Goal: Task Accomplishment & Management: Use online tool/utility

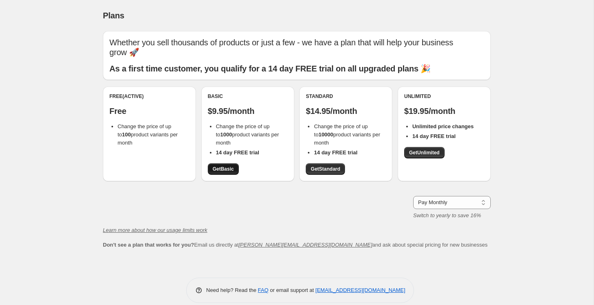
click at [220, 166] on span "Get Basic" at bounding box center [223, 169] width 21 height 7
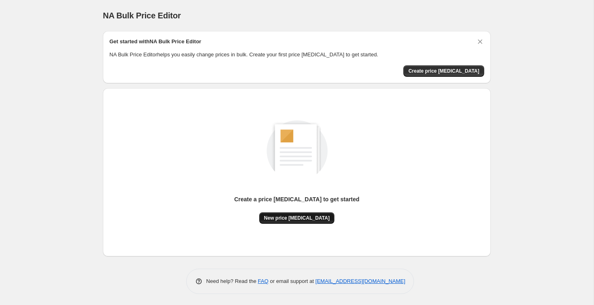
click at [308, 216] on span "New price [MEDICAL_DATA]" at bounding box center [297, 218] width 66 height 7
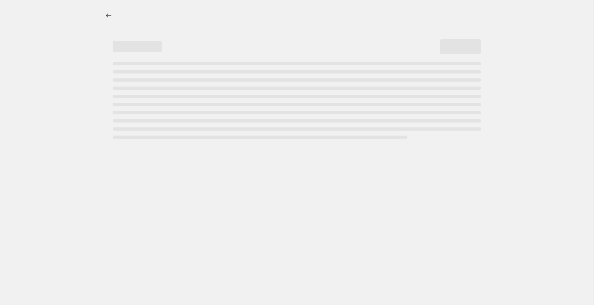
select select "percentage"
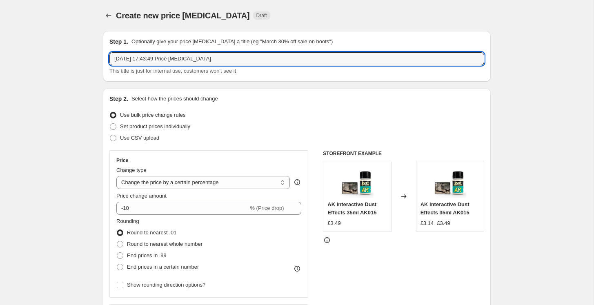
drag, startPoint x: 218, startPoint y: 58, endPoint x: 85, endPoint y: 54, distance: 132.7
type input "AK 1"
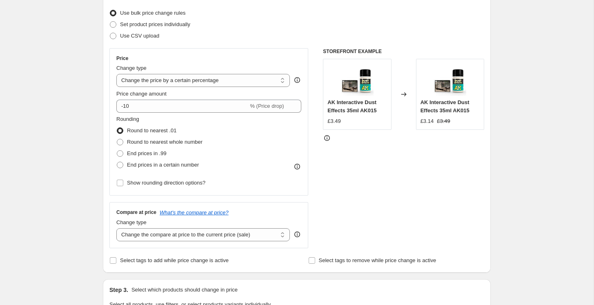
scroll to position [102, 0]
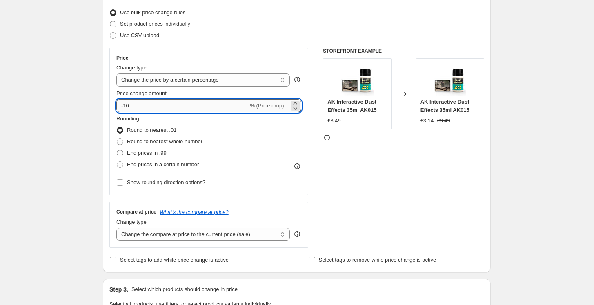
click at [134, 105] on input "-10" at bounding box center [182, 105] width 132 height 13
type input "-1"
type input "10"
click at [62, 102] on div "Create new price [MEDICAL_DATA]. This page is ready Create new price [MEDICAL_D…" at bounding box center [297, 306] width 594 height 816
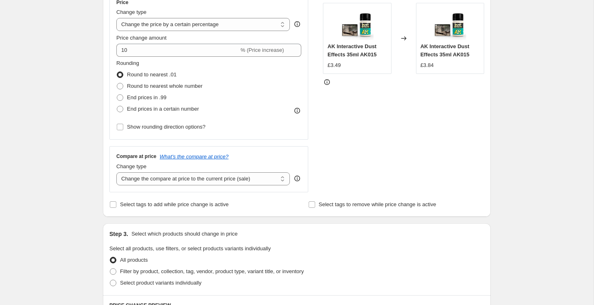
scroll to position [161, 0]
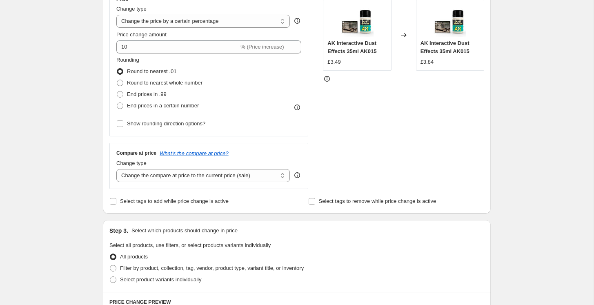
click at [92, 78] on div "Create new price [MEDICAL_DATA]. This page is ready Create new price [MEDICAL_D…" at bounding box center [297, 247] width 594 height 816
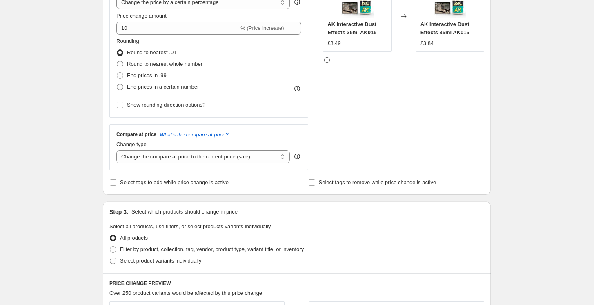
scroll to position [189, 0]
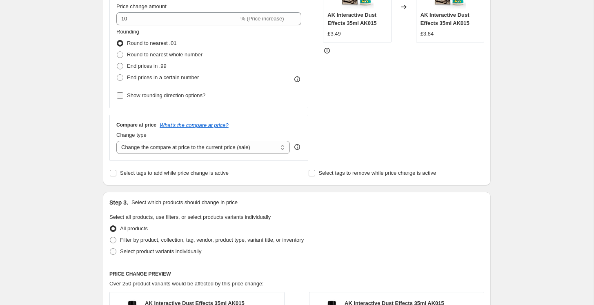
click at [122, 95] on input "Show rounding direction options?" at bounding box center [120, 95] width 7 height 7
checkbox input "true"
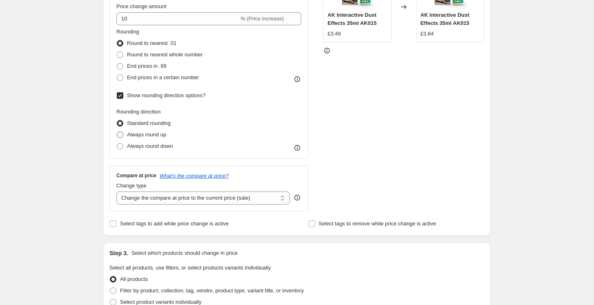
click at [121, 131] on span at bounding box center [120, 134] width 7 height 7
click at [117, 131] on input "Always round up" at bounding box center [117, 131] width 0 height 0
radio input "true"
click at [93, 119] on div "Create new price [MEDICAL_DATA]. This page is ready Create new price [MEDICAL_D…" at bounding box center [296, 244] width 407 height 867
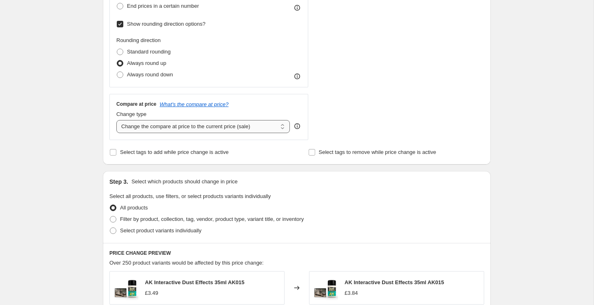
click at [192, 127] on select "Change the compare at price to the current price (sale) Change the compare at p…" at bounding box center [203, 126] width 174 height 13
select select "no_change"
click at [116, 120] on select "Change the compare at price to the current price (sale) Change the compare at p…" at bounding box center [203, 126] width 174 height 13
click at [73, 87] on div "Create new price [MEDICAL_DATA]. This page is ready Create new price [MEDICAL_D…" at bounding box center [297, 172] width 594 height 867
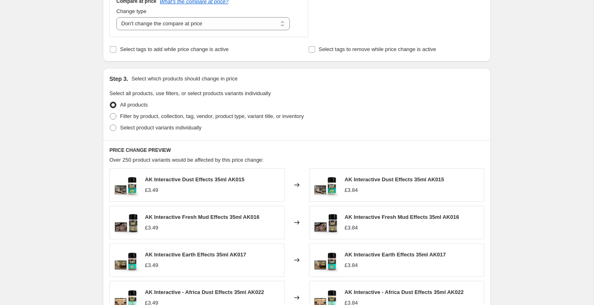
scroll to position [366, 0]
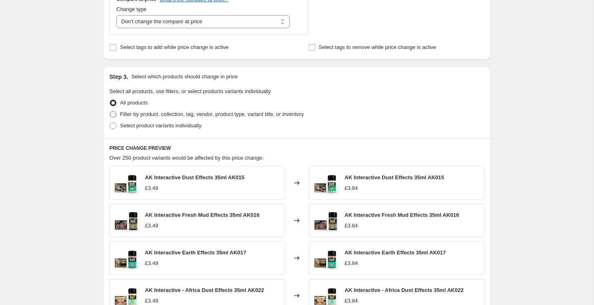
click at [113, 114] on span at bounding box center [113, 114] width 7 height 7
click at [110, 111] on input "Filter by product, collection, tag, vendor, product type, variant title, or inv…" at bounding box center [110, 111] width 0 height 0
radio input "true"
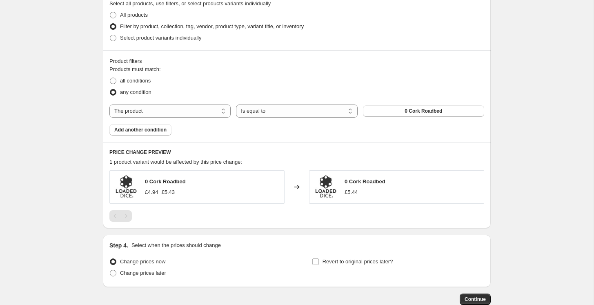
scroll to position [503, 0]
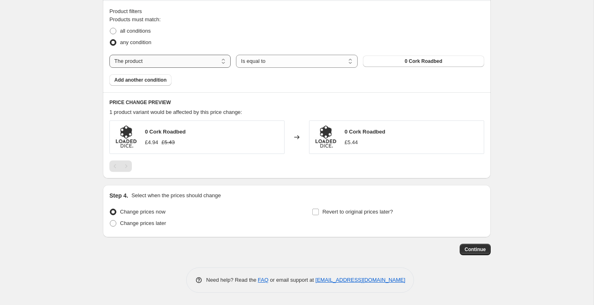
click at [136, 63] on select "The product The product's collection The product's tag The product's vendor The…" at bounding box center [169, 61] width 121 height 13
select select "tag"
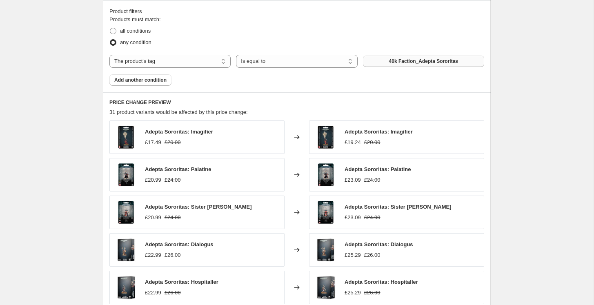
click at [418, 58] on button "40k Faction_Adepta Sororitas" at bounding box center [423, 61] width 121 height 11
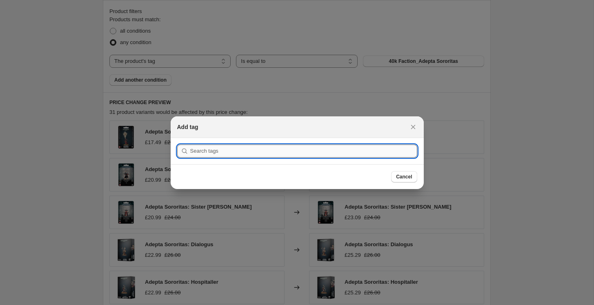
click at [221, 152] on input ":r2f:" at bounding box center [303, 151] width 227 height 13
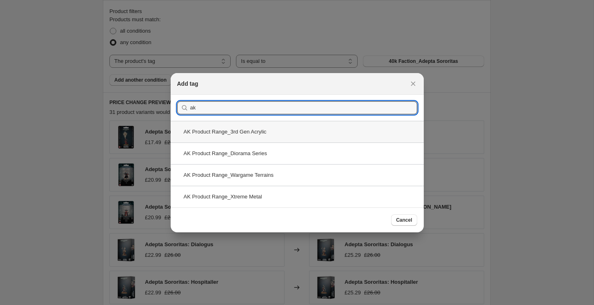
type input "ak"
click at [216, 131] on div "AK Product Range_3rd Gen Acrylic" at bounding box center [297, 132] width 253 height 22
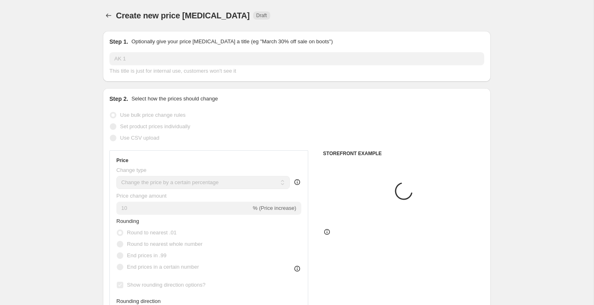
scroll to position [503, 0]
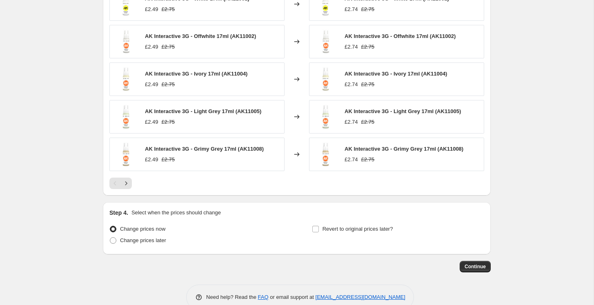
scroll to position [649, 0]
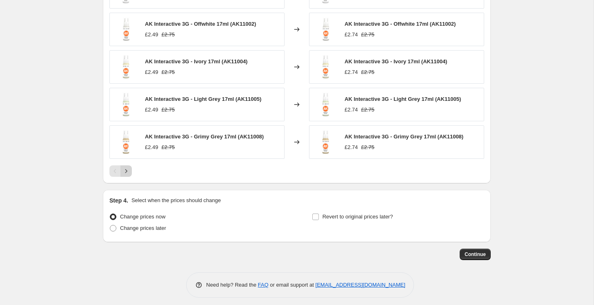
click at [126, 171] on icon "Next" at bounding box center [126, 171] width 8 height 8
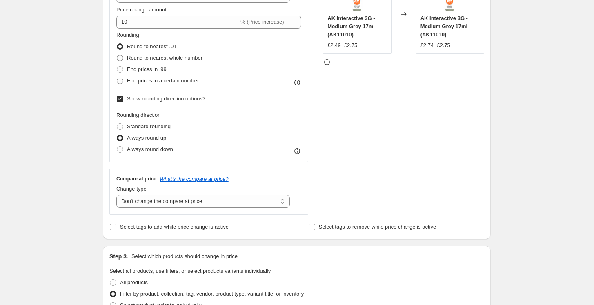
scroll to position [117, 0]
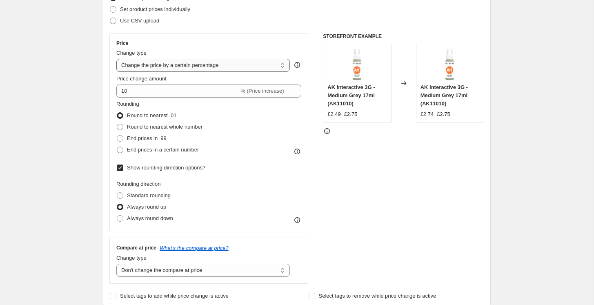
click at [145, 71] on select "Change the price to a certain amount Change the price by a certain amount Chang…" at bounding box center [203, 65] width 174 height 13
select select "to"
click at [116, 59] on select "Change the price to a certain amount Change the price by a certain amount Chang…" at bounding box center [203, 65] width 174 height 13
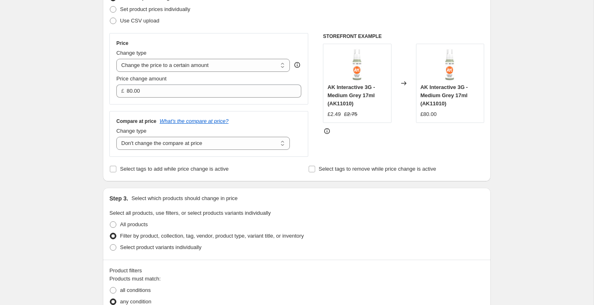
click at [80, 158] on div "Create new price [MEDICAL_DATA]. This page is ready Create new price [MEDICAL_D…" at bounding box center [297, 299] width 594 height 832
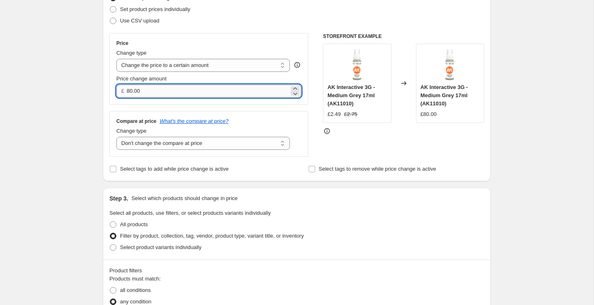
click at [144, 85] on input "80.00" at bounding box center [208, 91] width 162 height 13
click at [147, 87] on input "80.00" at bounding box center [208, 91] width 162 height 13
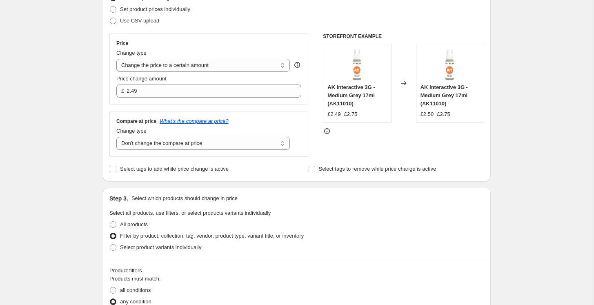
click at [88, 126] on div "Create new price [MEDICAL_DATA]. This page is ready Create new price [MEDICAL_D…" at bounding box center [297, 299] width 594 height 832
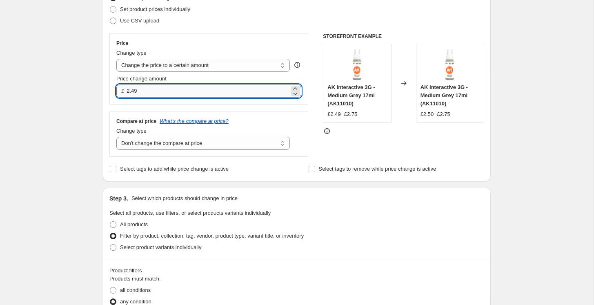
click at [147, 93] on input "2.49" at bounding box center [208, 91] width 162 height 13
click at [57, 132] on div "Create new price [MEDICAL_DATA]. This page is ready Create new price [MEDICAL_D…" at bounding box center [297, 299] width 594 height 832
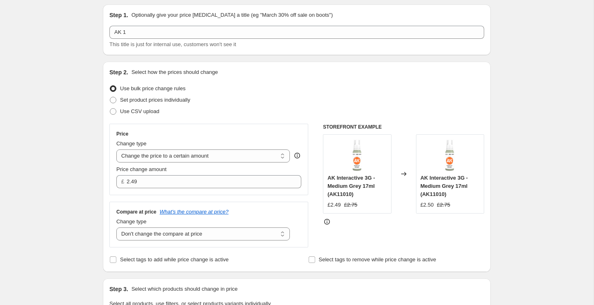
scroll to position [131, 0]
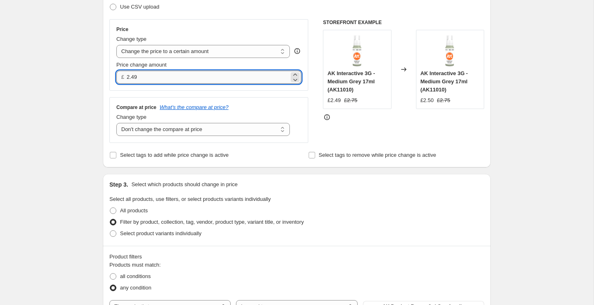
click at [147, 81] on input "2.49" at bounding box center [208, 77] width 162 height 13
type input "2.59"
click at [104, 104] on div "Step 2. Select how the prices should change Use bulk price change rules Set pro…" at bounding box center [297, 62] width 388 height 210
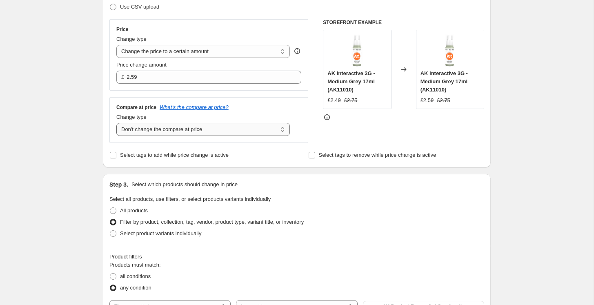
click at [154, 130] on select "Change the compare at price to the current price (sale) Change the compare at p…" at bounding box center [203, 129] width 174 height 13
select select "to"
click at [116, 123] on select "Change the compare at price to the current price (sale) Change the compare at p…" at bounding box center [203, 129] width 174 height 13
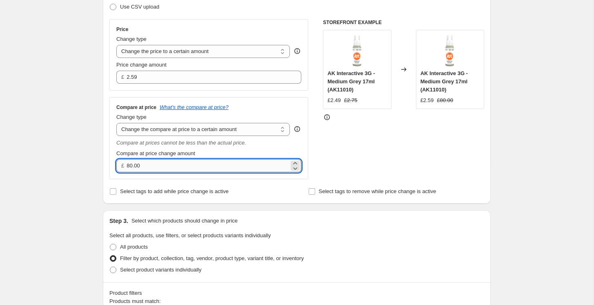
click at [144, 165] on input "80.00" at bounding box center [208, 165] width 162 height 13
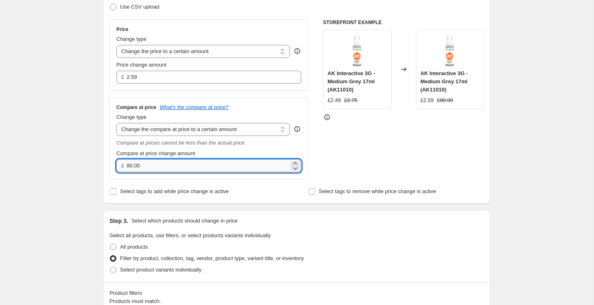
click at [144, 165] on input "80.00" at bounding box center [208, 165] width 162 height 13
click at [91, 144] on div "Create new price [MEDICAL_DATA]. This page is ready Create new price [MEDICAL_D…" at bounding box center [297, 303] width 594 height 868
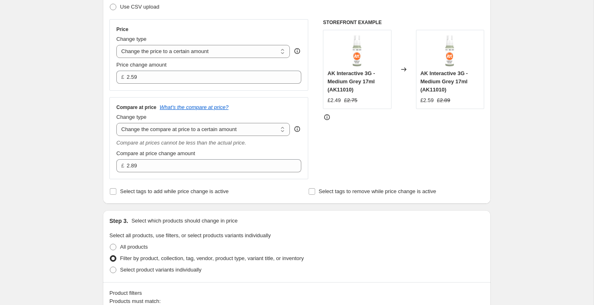
click at [98, 125] on div "Step 1. Optionally give your price [MEDICAL_DATA] a title (eg "March 30% off sa…" at bounding box center [293, 290] width 394 height 794
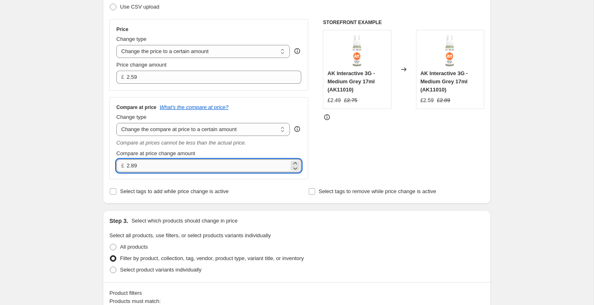
click at [145, 165] on input "2.89" at bounding box center [208, 165] width 162 height 13
type input "2.79"
click at [80, 116] on div "Create new price [MEDICAL_DATA]. This page is ready Create new price [MEDICAL_D…" at bounding box center [297, 303] width 594 height 868
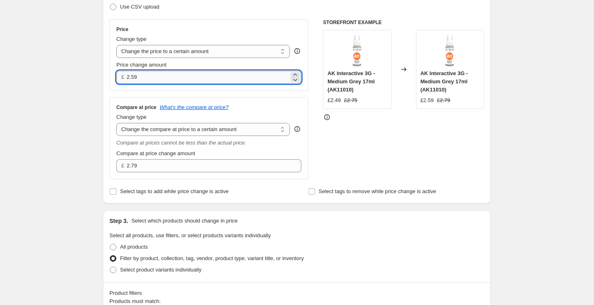
click at [148, 74] on input "2.59" at bounding box center [208, 77] width 162 height 13
type input "2.69"
click at [67, 96] on div "Create new price [MEDICAL_DATA]. This page is ready Create new price [MEDICAL_D…" at bounding box center [297, 303] width 594 height 868
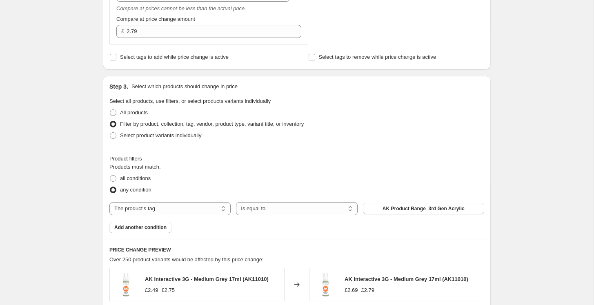
scroll to position [268, 0]
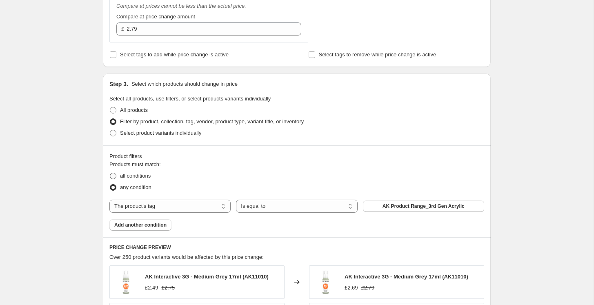
click at [116, 178] on span at bounding box center [112, 175] width 7 height 7
click at [110, 173] on input "all conditions" at bounding box center [110, 173] width 0 height 0
radio input "true"
click at [157, 225] on span "Add another condition" at bounding box center [140, 225] width 52 height 7
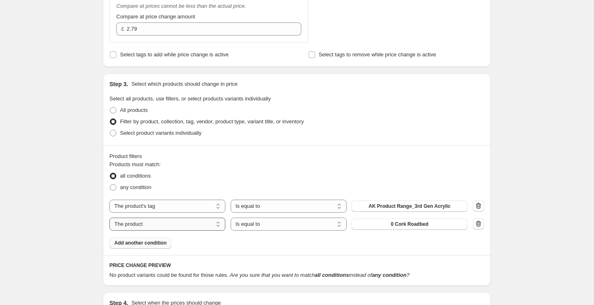
click at [151, 223] on select "The product The product's collection The product's tag The product's vendor The…" at bounding box center [167, 224] width 116 height 13
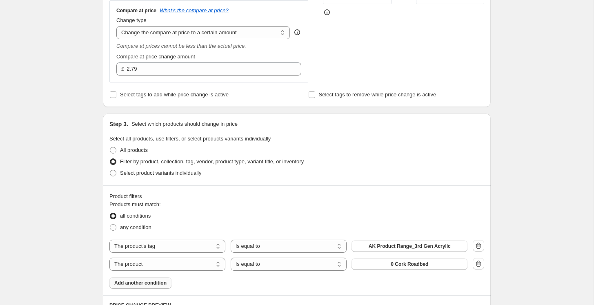
scroll to position [226, 0]
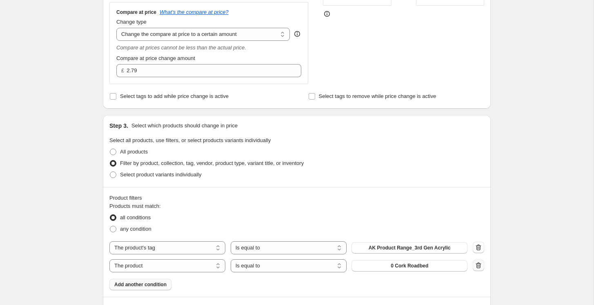
click at [478, 267] on icon "button" at bounding box center [478, 265] width 8 height 8
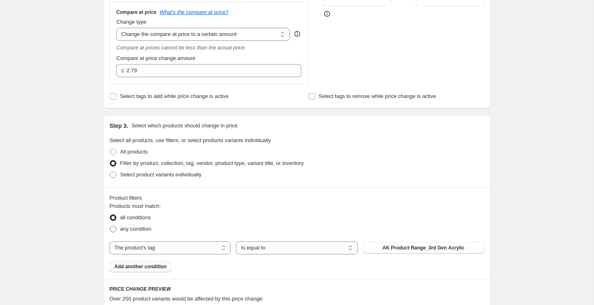
click at [117, 229] on label "any condition" at bounding box center [130, 228] width 42 height 11
click at [110, 226] on input "any condition" at bounding box center [110, 226] width 0 height 0
radio input "true"
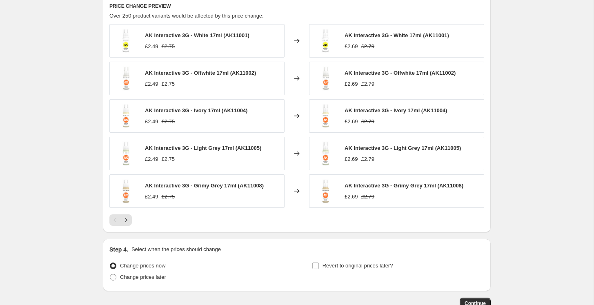
scroll to position [510, 0]
click at [162, 189] on div "AK Interactive 3G - Grimy Grey 17ml (AK11008) £2.49 £2.75" at bounding box center [204, 190] width 119 height 19
click at [129, 221] on icon "Next" at bounding box center [126, 220] width 8 height 8
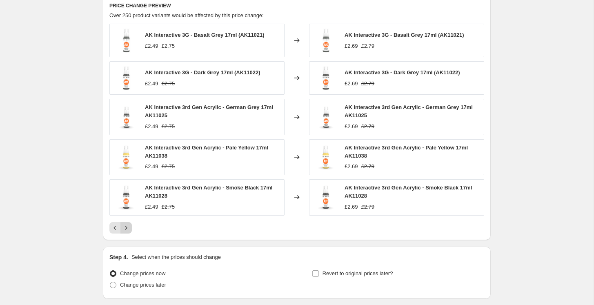
click at [129, 221] on div "AK Interactive 3G - Basalt Grey 17ml (AK11021) £2.49 £2.75 Changed to AK Intera…" at bounding box center [296, 128] width 375 height 209
click at [129, 225] on icon "Next" at bounding box center [126, 228] width 8 height 8
click at [129, 227] on icon "Next" at bounding box center [126, 228] width 8 height 8
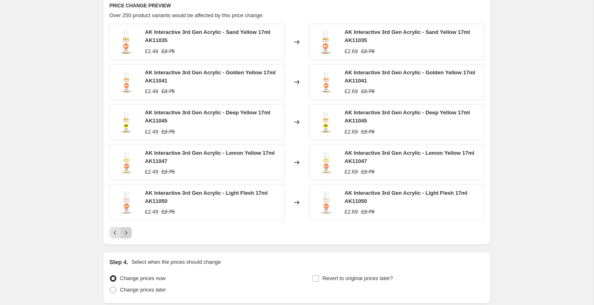
click at [129, 227] on button "Next" at bounding box center [125, 232] width 11 height 11
click at [127, 234] on icon "Next" at bounding box center [126, 233] width 8 height 8
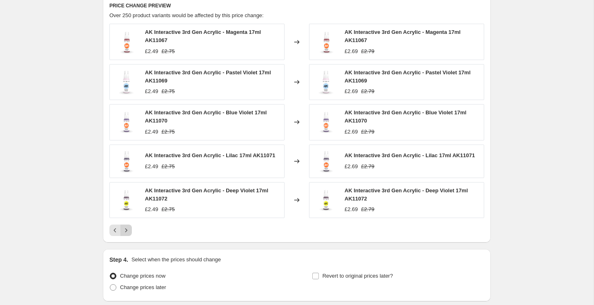
click at [127, 234] on icon "Next" at bounding box center [126, 230] width 8 height 8
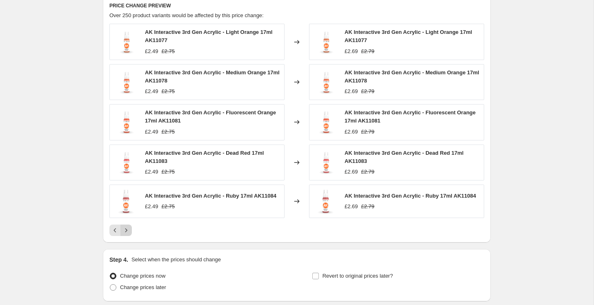
click at [127, 228] on button "Next" at bounding box center [125, 230] width 11 height 11
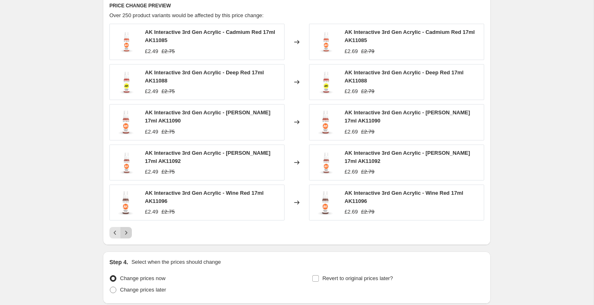
click at [127, 228] on button "Next" at bounding box center [125, 232] width 11 height 11
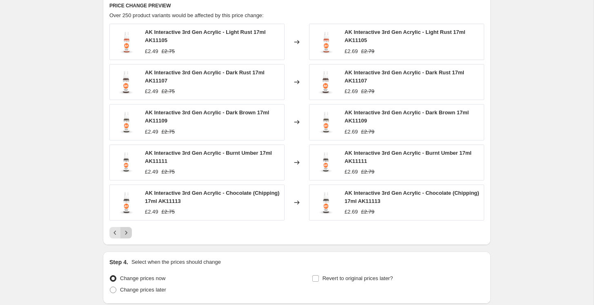
click at [127, 231] on icon "Next" at bounding box center [126, 233] width 8 height 8
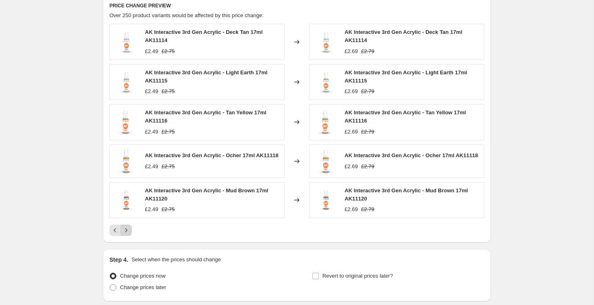
click at [127, 231] on icon "Next" at bounding box center [126, 230] width 8 height 8
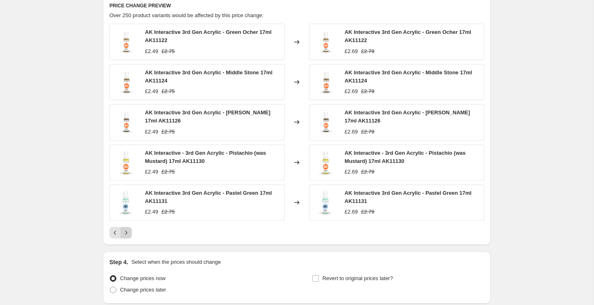
click at [127, 231] on icon "Next" at bounding box center [126, 233] width 8 height 8
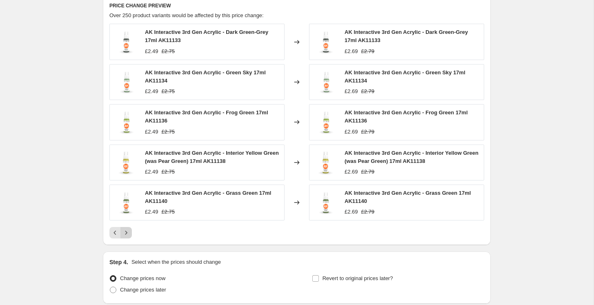
click at [127, 231] on icon "Next" at bounding box center [126, 233] width 8 height 8
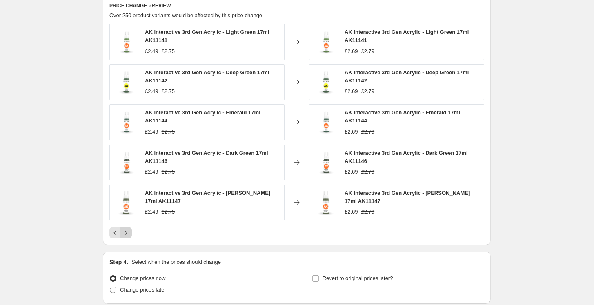
click at [127, 231] on icon "Next" at bounding box center [126, 233] width 8 height 8
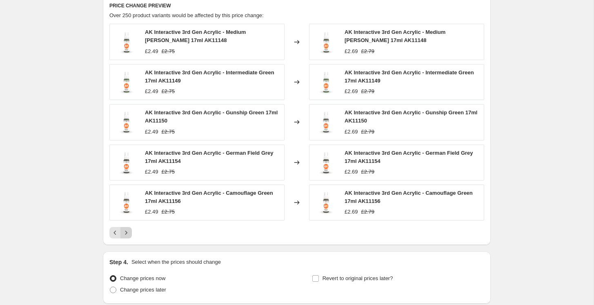
click at [127, 231] on icon "Next" at bounding box center [126, 233] width 8 height 8
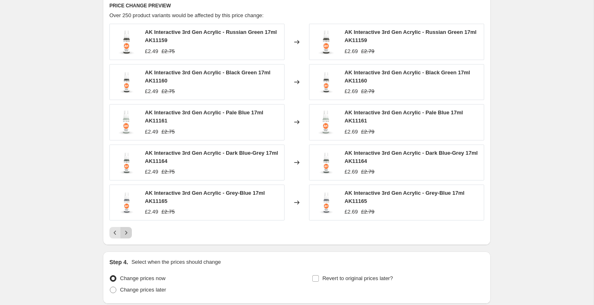
click at [127, 231] on icon "Next" at bounding box center [126, 233] width 8 height 8
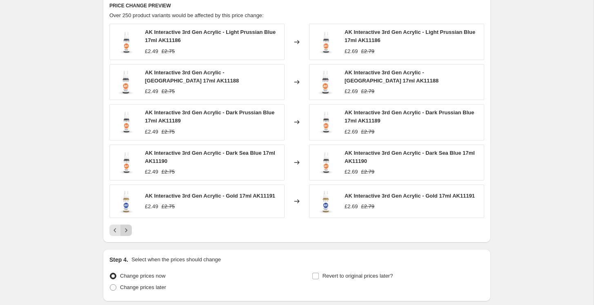
click at [127, 231] on icon "Next" at bounding box center [126, 230] width 8 height 8
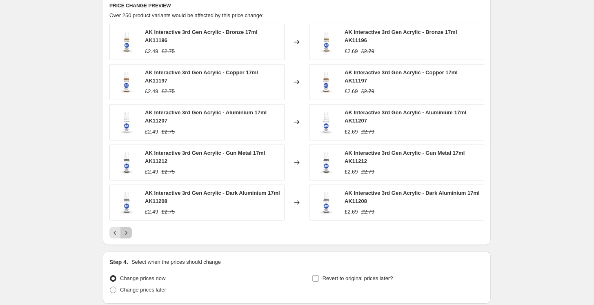
click at [127, 231] on icon "Next" at bounding box center [126, 233] width 8 height 8
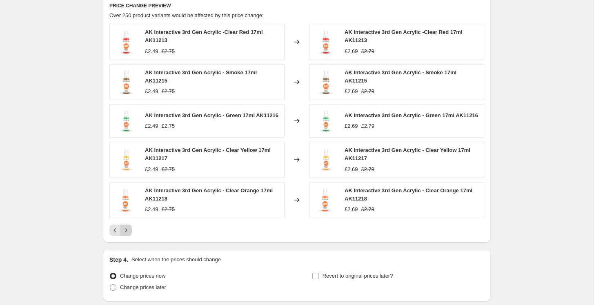
click at [127, 231] on icon "Next" at bounding box center [126, 230] width 8 height 8
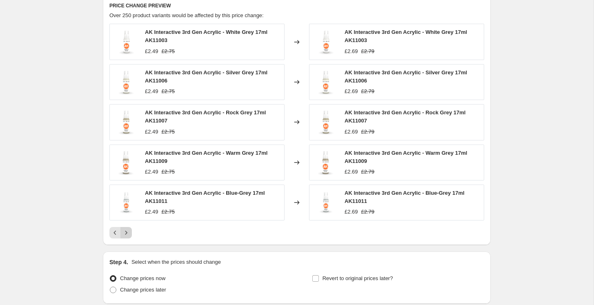
click at [127, 231] on icon "Next" at bounding box center [126, 233] width 8 height 8
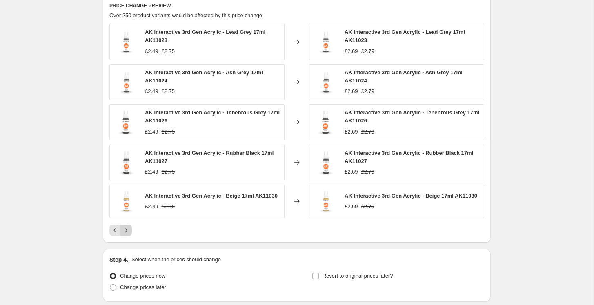
click at [127, 231] on icon "Next" at bounding box center [126, 230] width 8 height 8
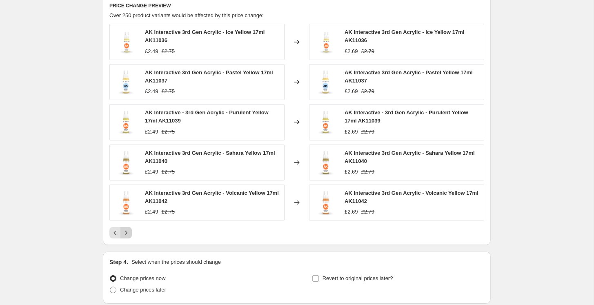
click at [127, 231] on icon "Next" at bounding box center [126, 233] width 8 height 8
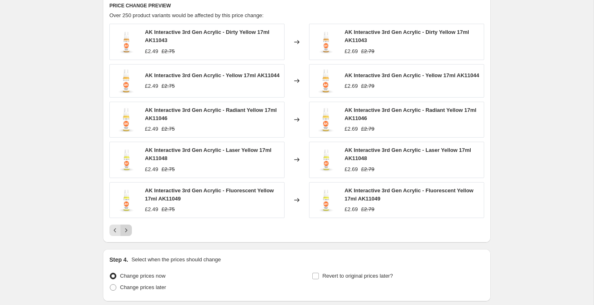
click at [127, 231] on icon "Next" at bounding box center [126, 230] width 8 height 8
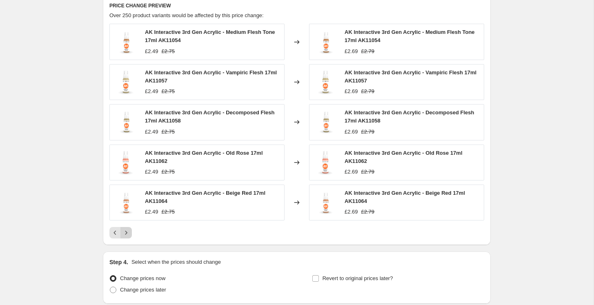
click at [127, 231] on icon "Next" at bounding box center [126, 233] width 8 height 8
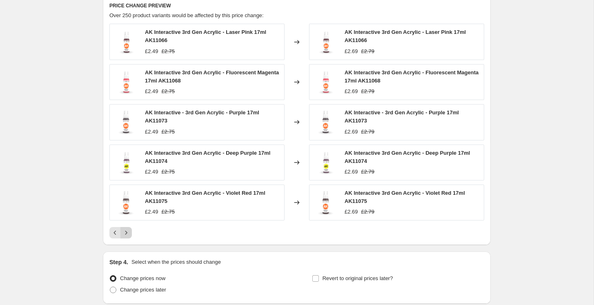
click at [127, 231] on icon "Next" at bounding box center [126, 233] width 8 height 8
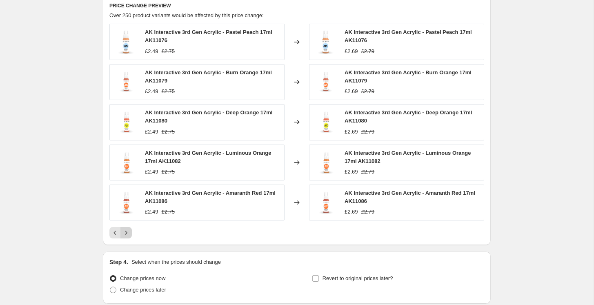
click at [127, 230] on icon "Next" at bounding box center [126, 233] width 8 height 8
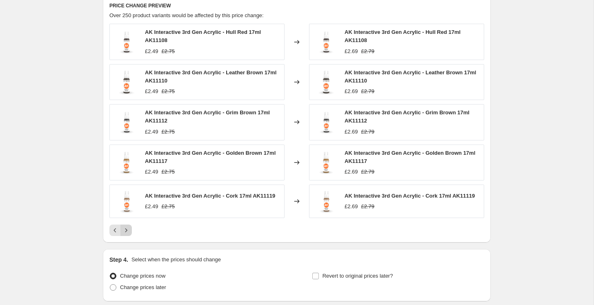
click at [127, 230] on icon "Next" at bounding box center [126, 230] width 2 height 4
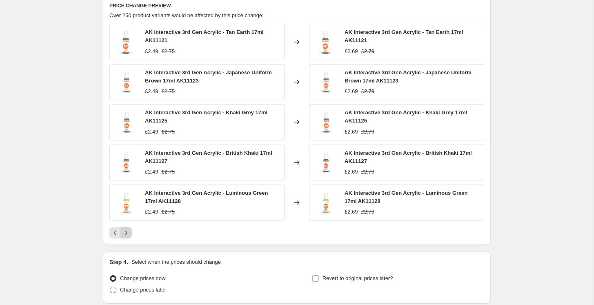
click at [127, 230] on icon "Next" at bounding box center [126, 233] width 8 height 8
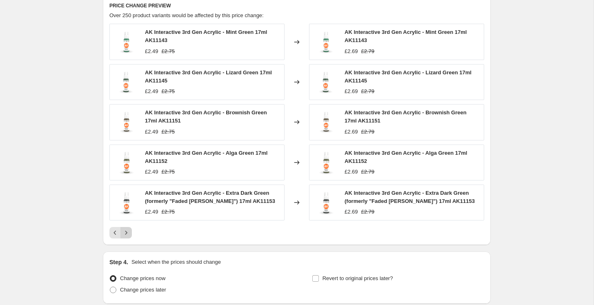
click at [127, 230] on icon "Next" at bounding box center [126, 233] width 8 height 8
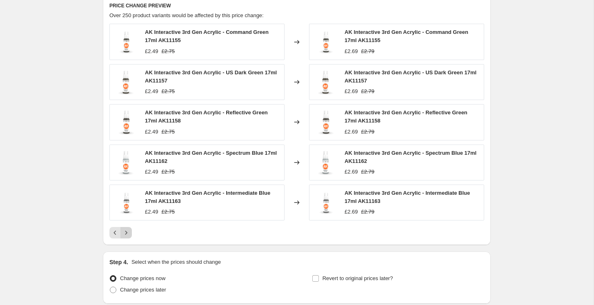
click at [127, 230] on icon "Next" at bounding box center [126, 233] width 8 height 8
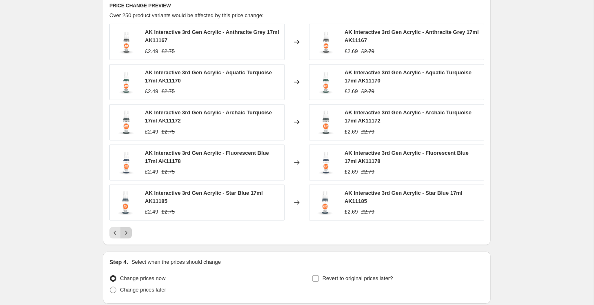
click at [127, 230] on icon "Next" at bounding box center [126, 233] width 8 height 8
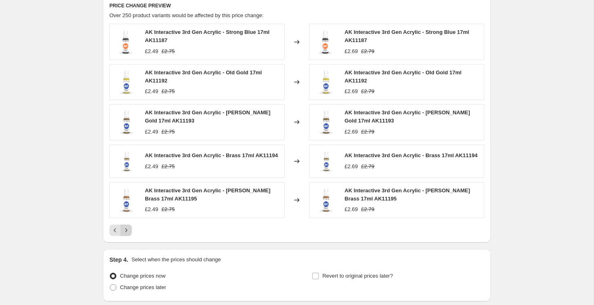
click at [127, 230] on icon "Next" at bounding box center [126, 230] width 8 height 8
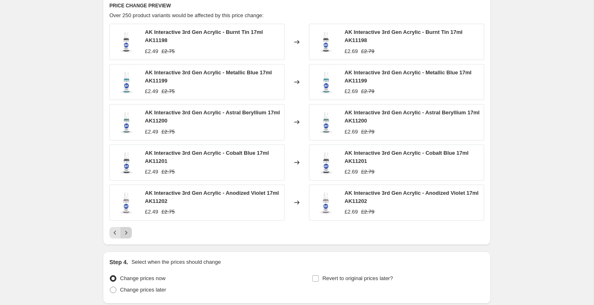
click at [127, 230] on icon "Next" at bounding box center [126, 233] width 8 height 8
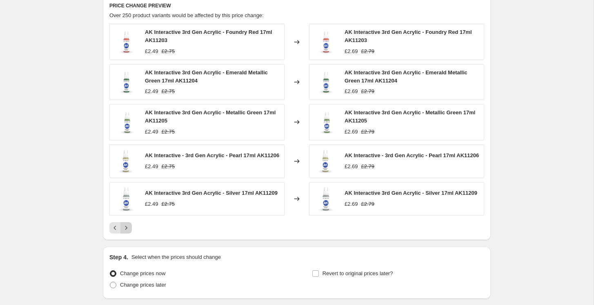
click at [127, 230] on icon "Next" at bounding box center [126, 228] width 8 height 8
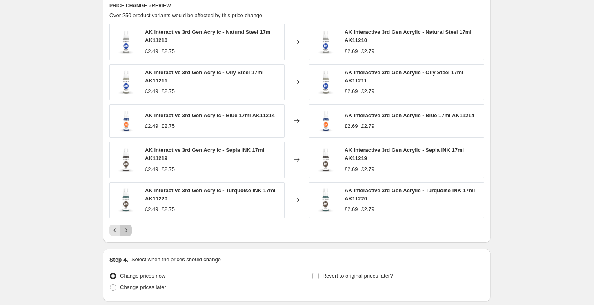
click at [127, 230] on icon "Next" at bounding box center [126, 230] width 8 height 8
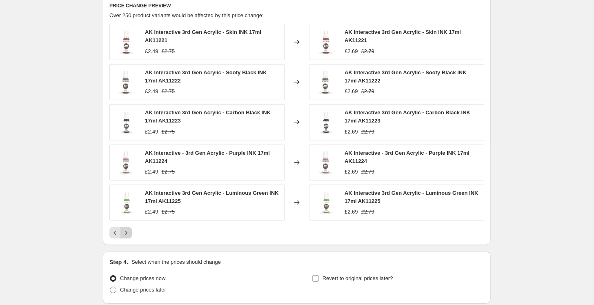
click at [127, 230] on icon "Next" at bounding box center [126, 233] width 8 height 8
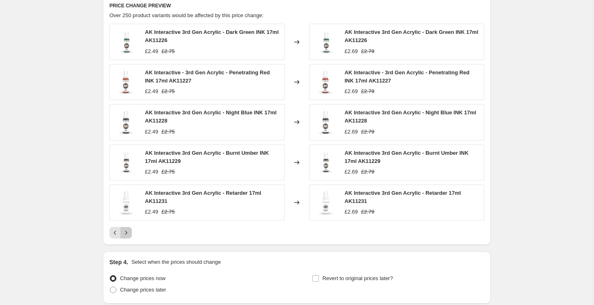
click at [127, 230] on icon "Next" at bounding box center [126, 233] width 8 height 8
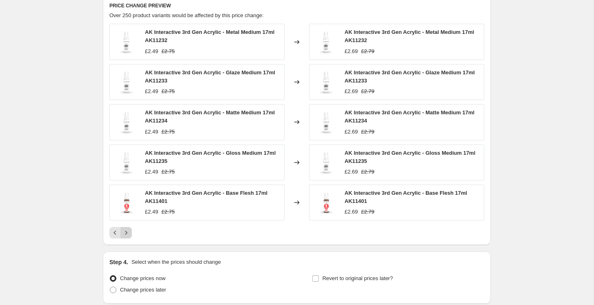
click at [127, 230] on icon "Next" at bounding box center [126, 233] width 8 height 8
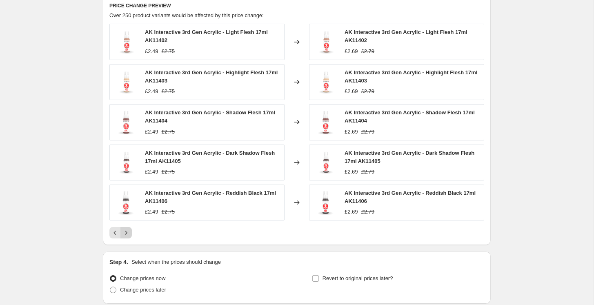
click at [127, 230] on icon "Next" at bounding box center [126, 233] width 8 height 8
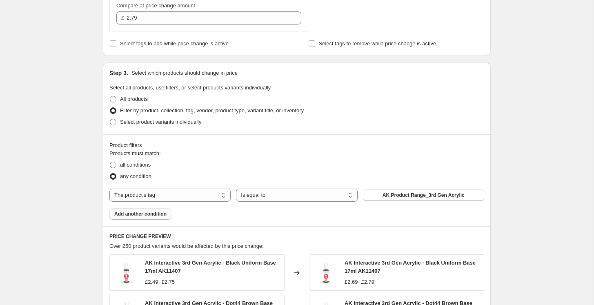
scroll to position [278, 0]
click at [111, 166] on span at bounding box center [113, 165] width 7 height 7
click at [110, 163] on input "all conditions" at bounding box center [110, 162] width 0 height 0
radio input "true"
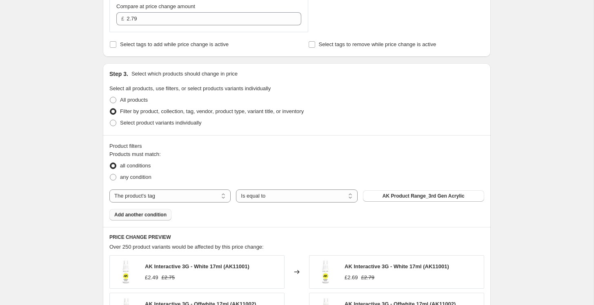
click at [155, 215] on span "Add another condition" at bounding box center [140, 214] width 52 height 7
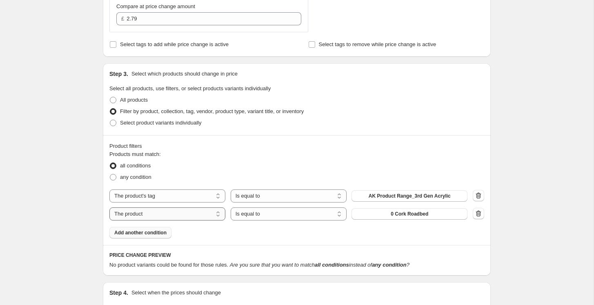
click at [203, 209] on select "The product The product's collection The product's tag The product's vendor The…" at bounding box center [167, 213] width 116 height 13
select select "tag"
click at [382, 214] on span "40k Faction_Adepta Sororitas" at bounding box center [409, 214] width 69 height 7
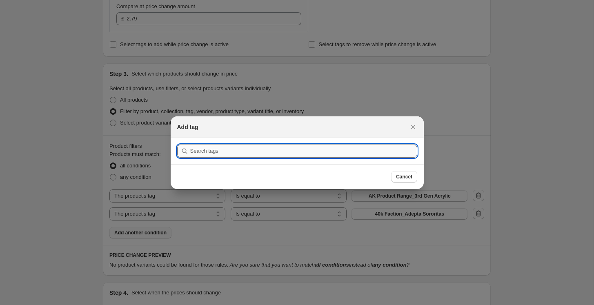
click at [249, 155] on input ":r2o:" at bounding box center [303, 151] width 227 height 13
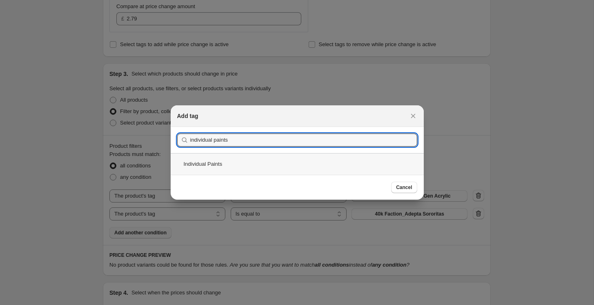
type input "individual paints"
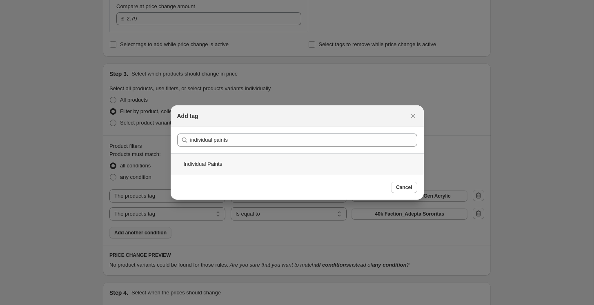
click at [223, 165] on div "Individual Paints" at bounding box center [297, 164] width 253 height 22
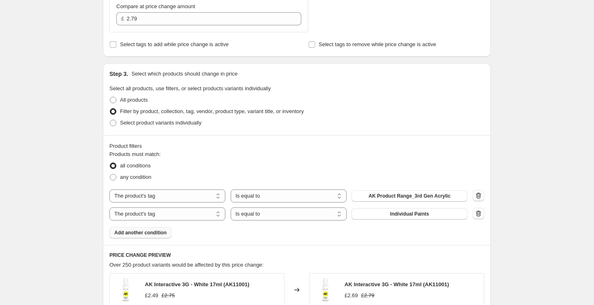
click at [46, 129] on div "Create new price [MEDICAL_DATA]. This page is ready Create new price [MEDICAL_D…" at bounding box center [297, 165] width 594 height 886
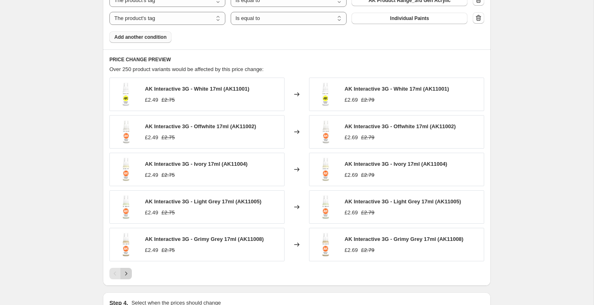
click at [129, 271] on icon "Next" at bounding box center [126, 273] width 8 height 8
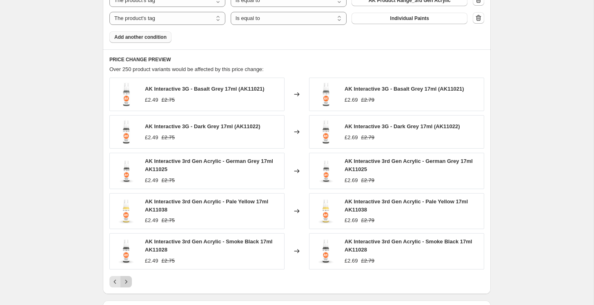
click at [129, 282] on icon "Next" at bounding box center [126, 282] width 8 height 8
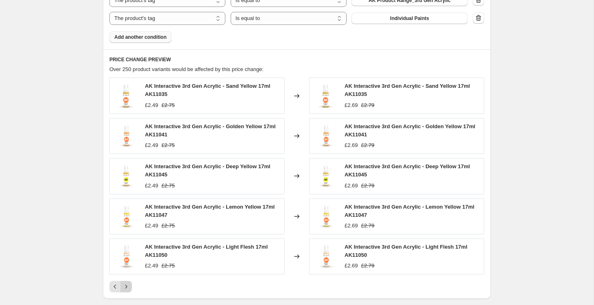
click at [129, 282] on button "Next" at bounding box center [125, 286] width 11 height 11
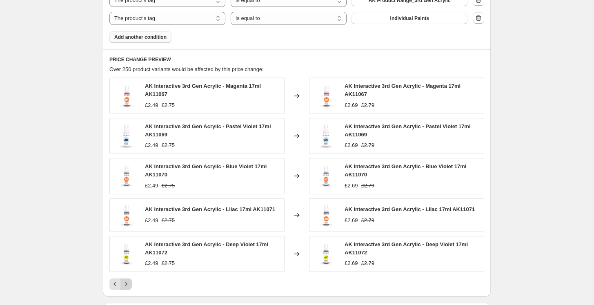
click at [129, 282] on icon "Next" at bounding box center [126, 284] width 8 height 8
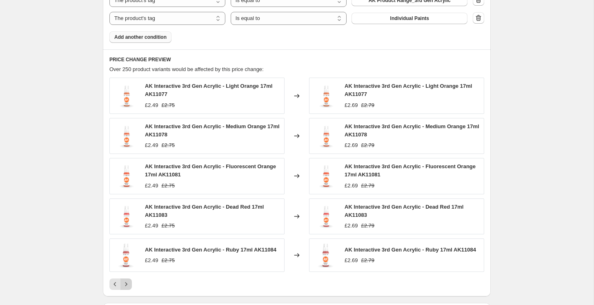
click at [129, 282] on button "Next" at bounding box center [125, 283] width 11 height 11
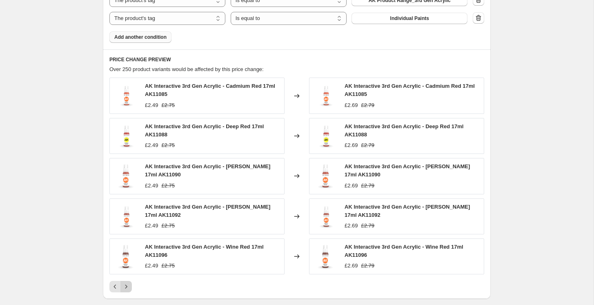
click at [129, 282] on button "Next" at bounding box center [125, 286] width 11 height 11
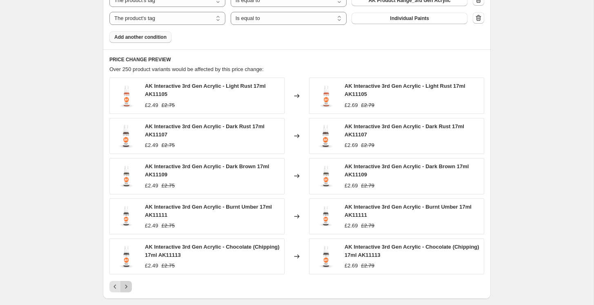
click at [128, 284] on icon "Next" at bounding box center [126, 287] width 8 height 8
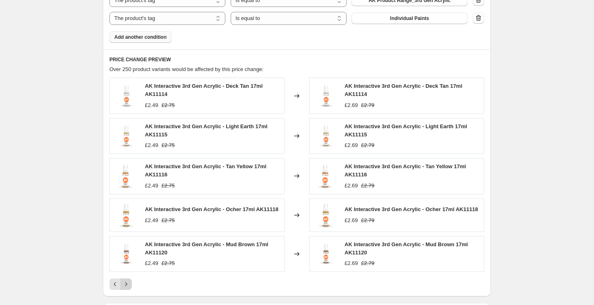
click at [128, 284] on icon "Next" at bounding box center [126, 284] width 8 height 8
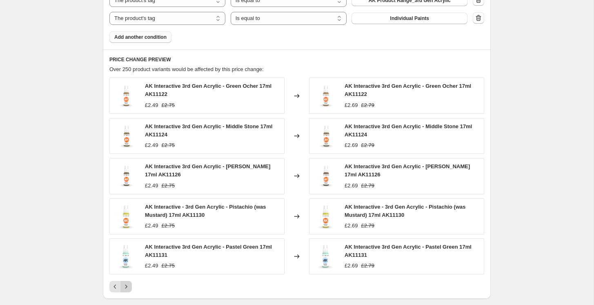
click at [128, 284] on icon "Next" at bounding box center [126, 287] width 8 height 8
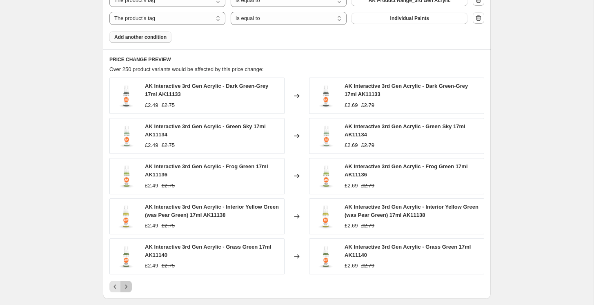
click at [128, 284] on icon "Next" at bounding box center [126, 287] width 8 height 8
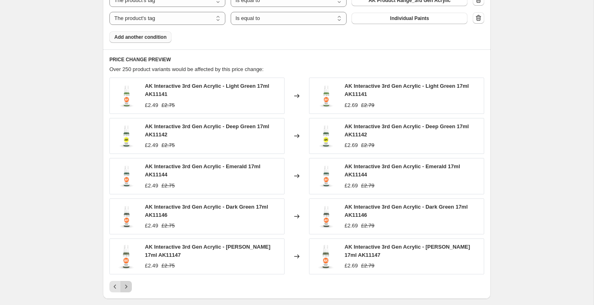
click at [128, 284] on icon "Next" at bounding box center [126, 287] width 8 height 8
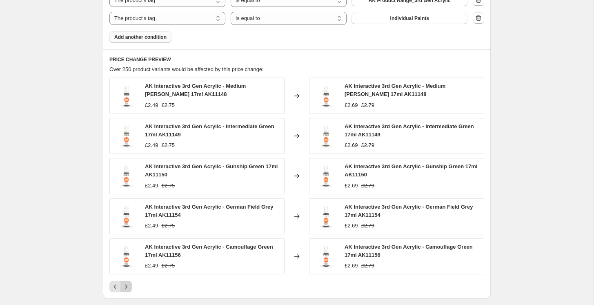
click at [128, 284] on icon "Next" at bounding box center [126, 287] width 8 height 8
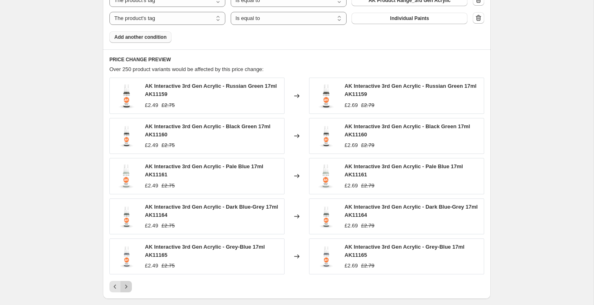
click at [128, 284] on icon "Next" at bounding box center [126, 287] width 8 height 8
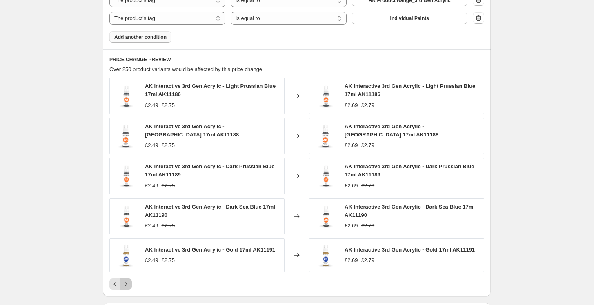
click at [128, 284] on icon "Next" at bounding box center [126, 284] width 8 height 8
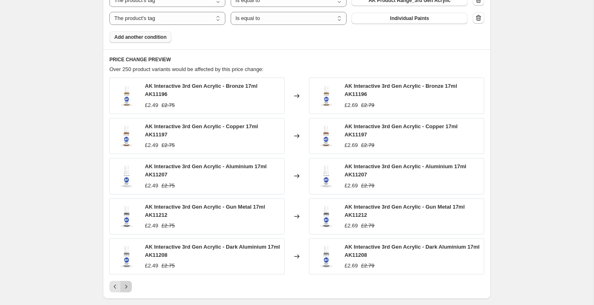
click at [128, 284] on icon "Next" at bounding box center [126, 287] width 8 height 8
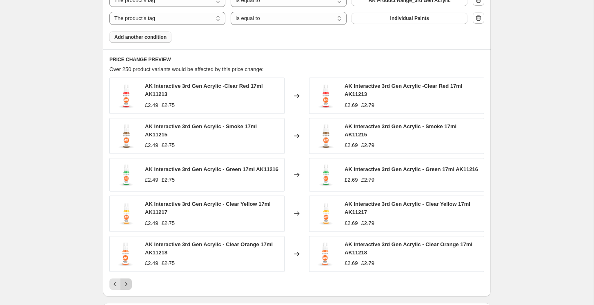
click at [128, 284] on icon "Next" at bounding box center [126, 284] width 8 height 8
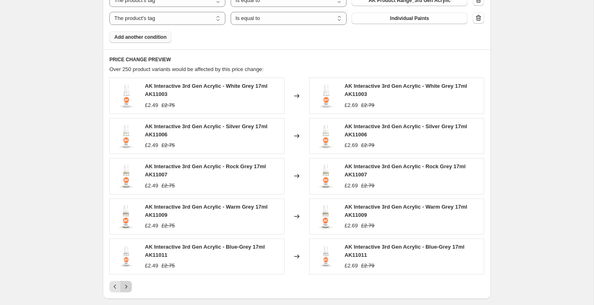
click at [128, 284] on icon "Next" at bounding box center [126, 287] width 8 height 8
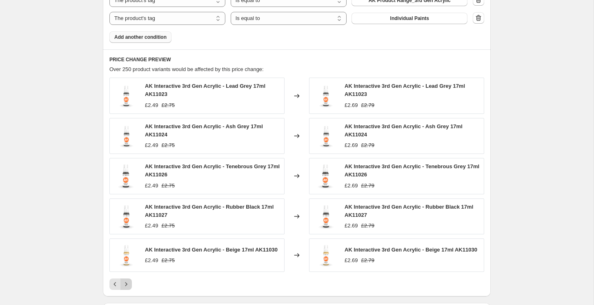
click at [128, 284] on icon "Next" at bounding box center [126, 284] width 8 height 8
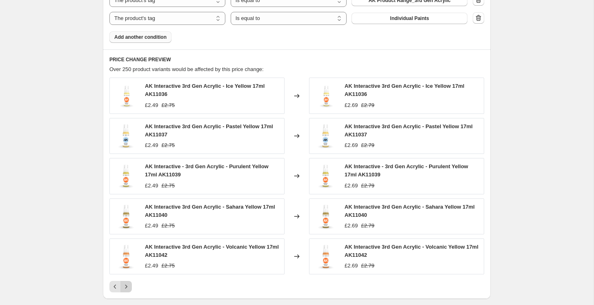
click at [128, 284] on icon "Next" at bounding box center [126, 287] width 8 height 8
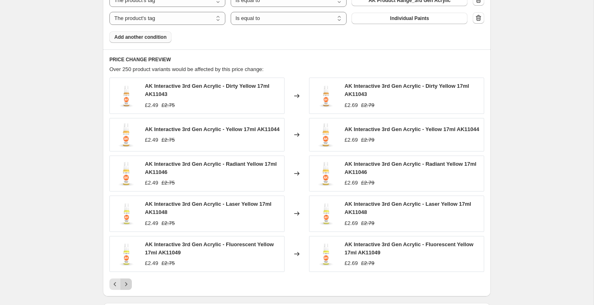
click at [128, 284] on icon "Next" at bounding box center [126, 284] width 8 height 8
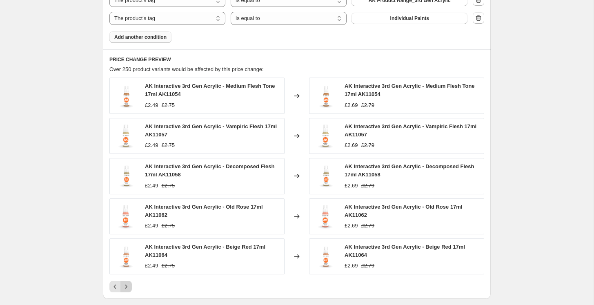
click at [128, 284] on icon "Next" at bounding box center [126, 287] width 8 height 8
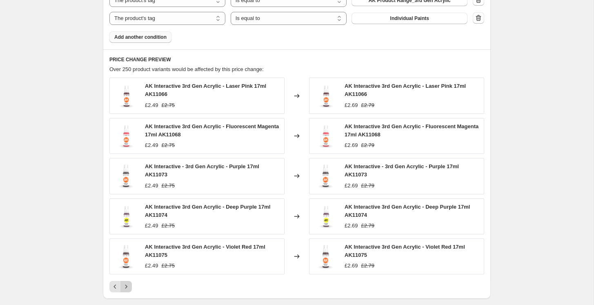
click at [128, 284] on icon "Next" at bounding box center [126, 287] width 8 height 8
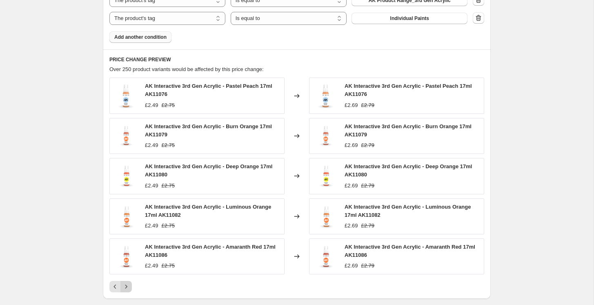
click at [128, 284] on icon "Next" at bounding box center [126, 287] width 8 height 8
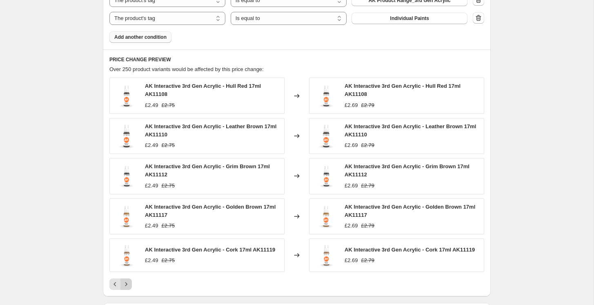
click at [128, 284] on icon "Next" at bounding box center [126, 284] width 8 height 8
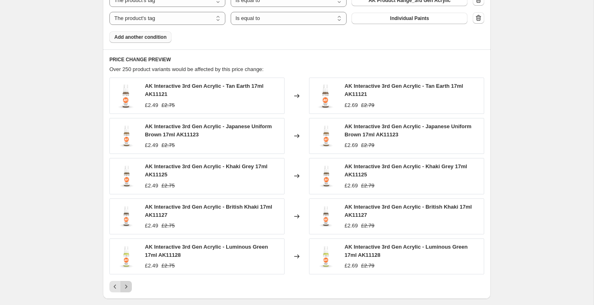
click at [128, 284] on icon "Next" at bounding box center [126, 287] width 8 height 8
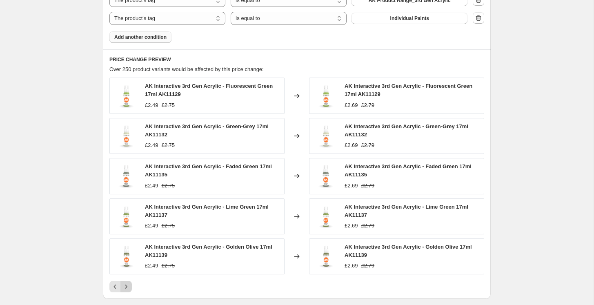
click at [128, 284] on icon "Next" at bounding box center [126, 287] width 8 height 8
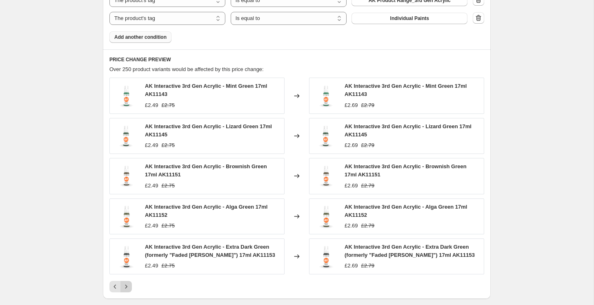
click at [128, 284] on icon "Next" at bounding box center [126, 287] width 8 height 8
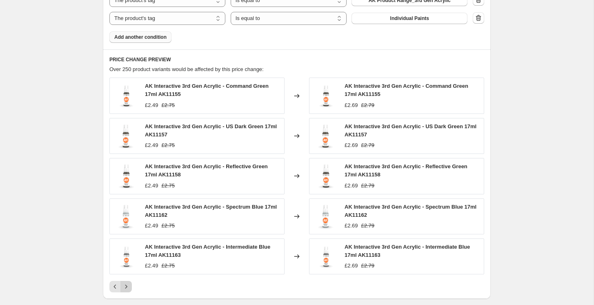
click at [128, 284] on icon "Next" at bounding box center [126, 287] width 8 height 8
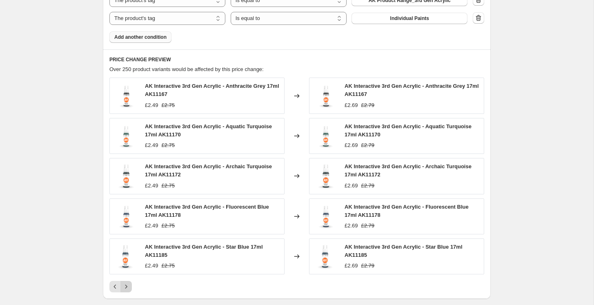
click at [128, 284] on icon "Next" at bounding box center [126, 287] width 8 height 8
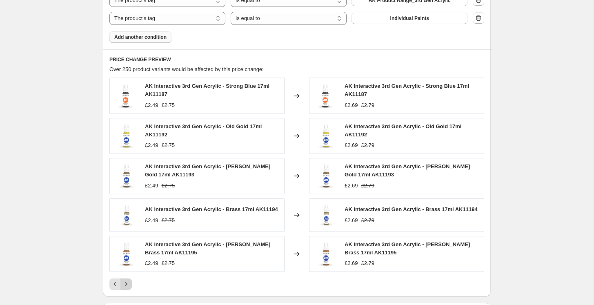
click at [128, 284] on icon "Next" at bounding box center [126, 284] width 8 height 8
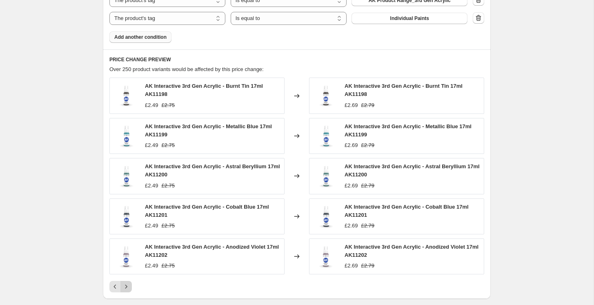
click at [128, 284] on icon "Next" at bounding box center [126, 287] width 8 height 8
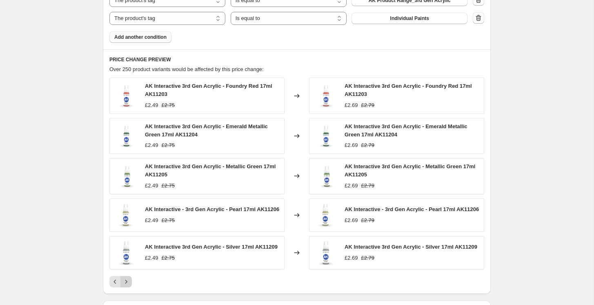
click at [128, 284] on icon "Next" at bounding box center [126, 282] width 8 height 8
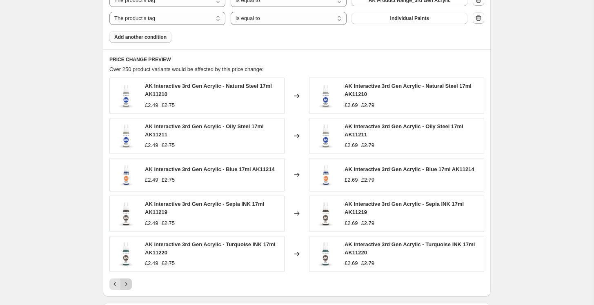
click at [128, 284] on icon "Next" at bounding box center [126, 284] width 8 height 8
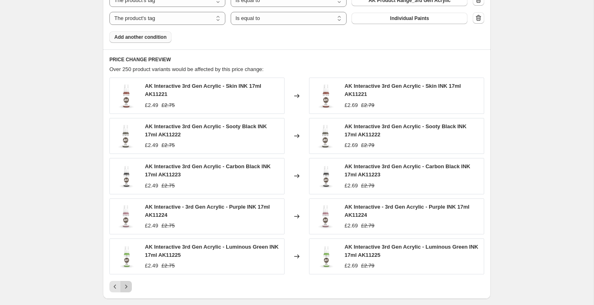
click at [128, 284] on icon "Next" at bounding box center [126, 287] width 8 height 8
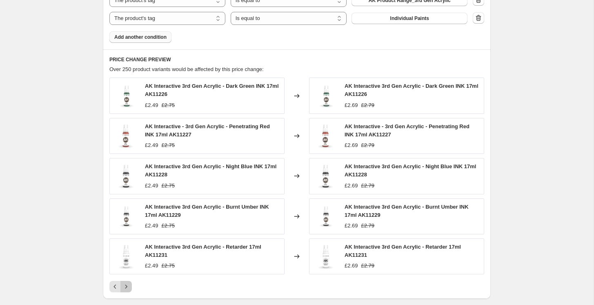
click at [128, 284] on icon "Next" at bounding box center [126, 287] width 8 height 8
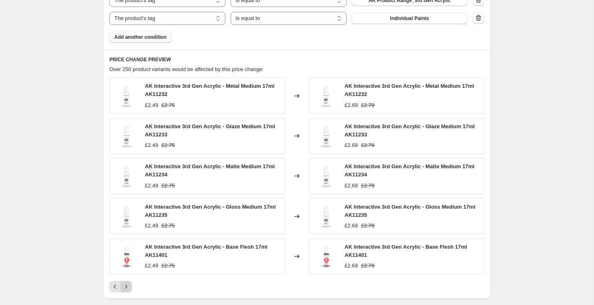
click at [128, 284] on icon "Next" at bounding box center [126, 287] width 8 height 8
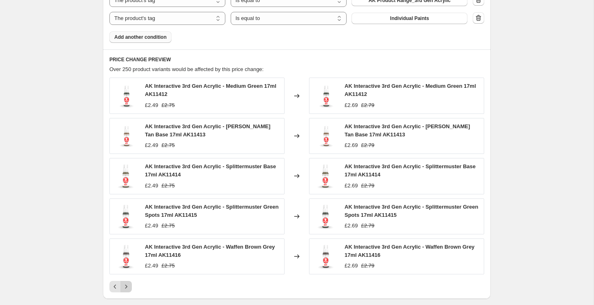
click at [128, 284] on icon "Next" at bounding box center [126, 287] width 8 height 8
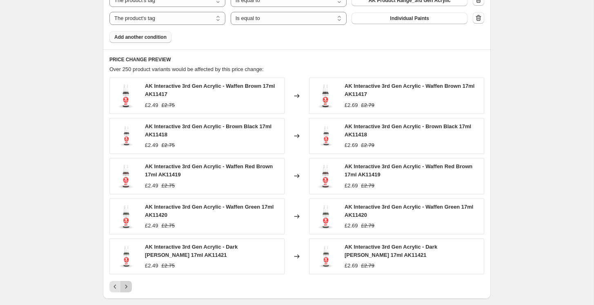
click at [128, 284] on icon "Next" at bounding box center [126, 287] width 8 height 8
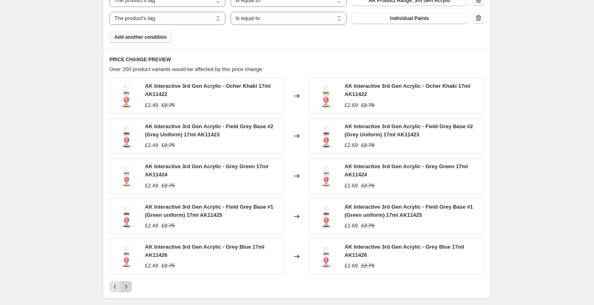
click at [128, 284] on icon "Next" at bounding box center [126, 287] width 8 height 8
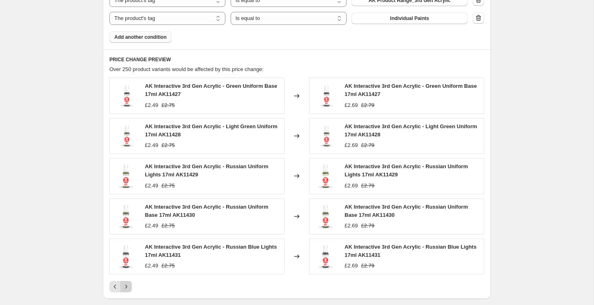
click at [128, 284] on icon "Next" at bounding box center [126, 287] width 8 height 8
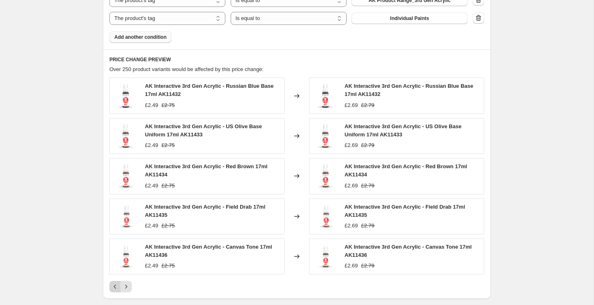
click at [113, 285] on icon "Previous" at bounding box center [115, 287] width 8 height 8
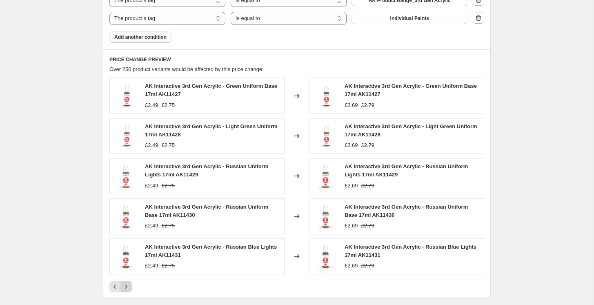
click at [125, 285] on icon "Next" at bounding box center [126, 287] width 8 height 8
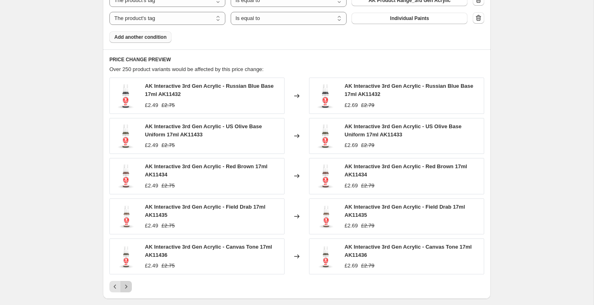
click at [125, 285] on icon "Next" at bounding box center [126, 287] width 8 height 8
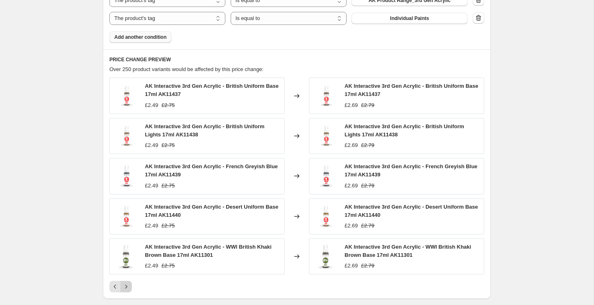
click at [125, 285] on icon "Next" at bounding box center [126, 287] width 8 height 8
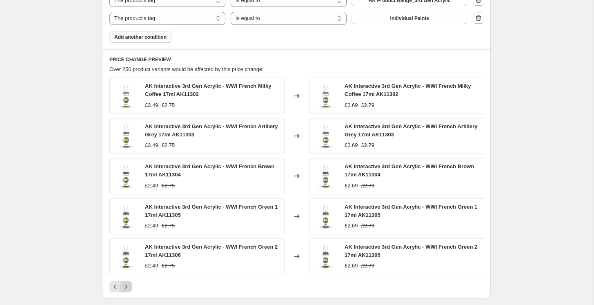
click at [123, 285] on icon "Next" at bounding box center [126, 287] width 8 height 8
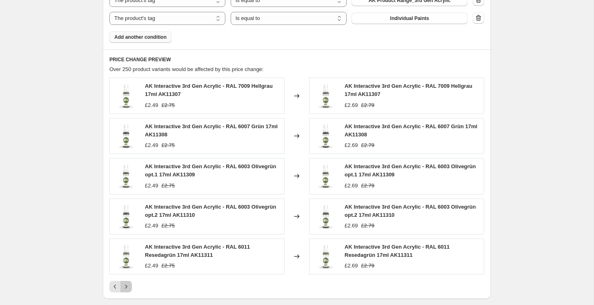
click at [123, 285] on icon "Next" at bounding box center [126, 287] width 8 height 8
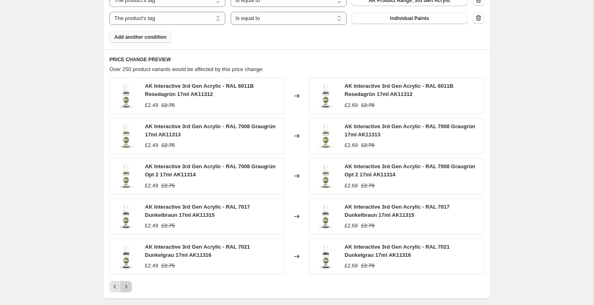
click at [123, 285] on icon "Next" at bounding box center [126, 287] width 8 height 8
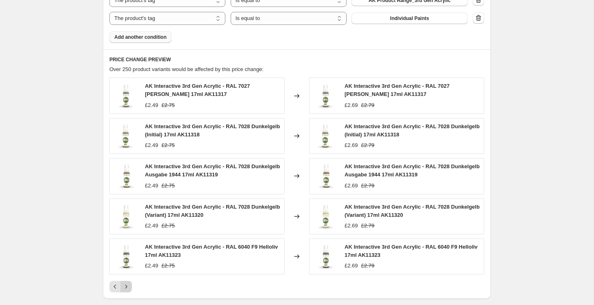
click at [123, 285] on icon "Next" at bounding box center [126, 287] width 8 height 8
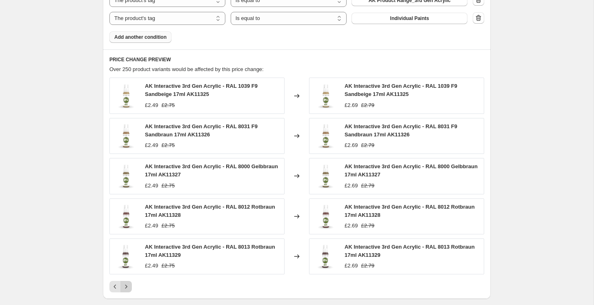
click at [126, 285] on icon "Next" at bounding box center [126, 287] width 8 height 8
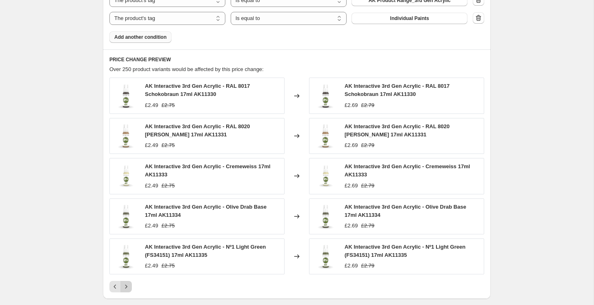
click at [126, 285] on icon "Next" at bounding box center [126, 287] width 8 height 8
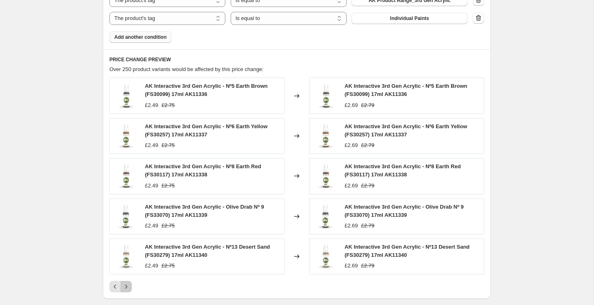
click at [126, 285] on icon "Next" at bounding box center [126, 287] width 8 height 8
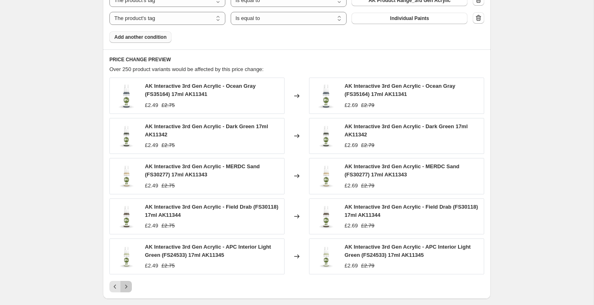
click at [126, 285] on icon "Next" at bounding box center [126, 287] width 8 height 8
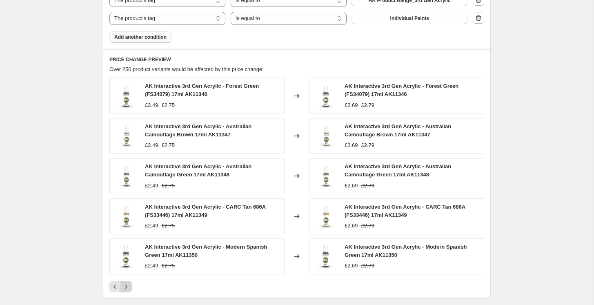
click at [126, 285] on icon "Next" at bounding box center [126, 287] width 8 height 8
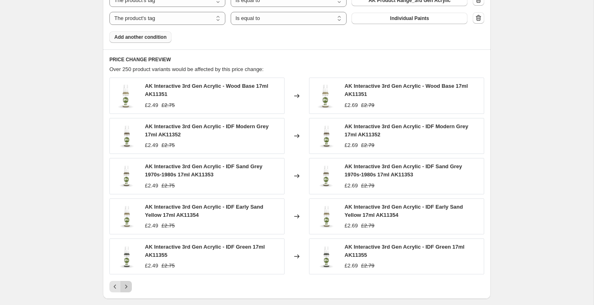
click at [126, 285] on icon "Next" at bounding box center [126, 287] width 8 height 8
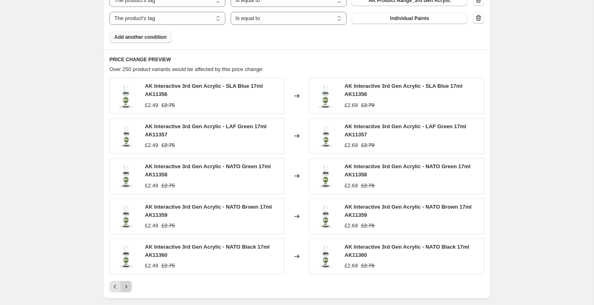
click at [126, 285] on icon "Next" at bounding box center [126, 287] width 8 height 8
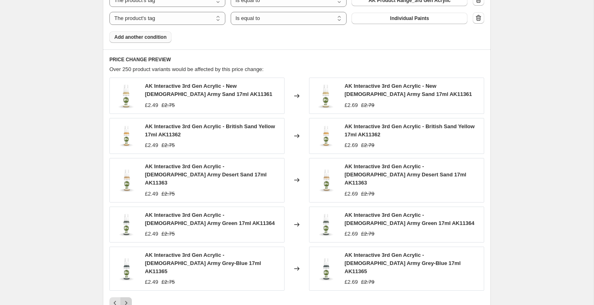
click at [126, 299] on icon "Next" at bounding box center [126, 303] width 8 height 8
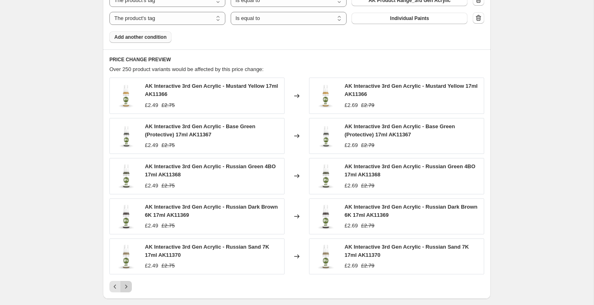
click at [126, 285] on icon "Next" at bounding box center [126, 287] width 8 height 8
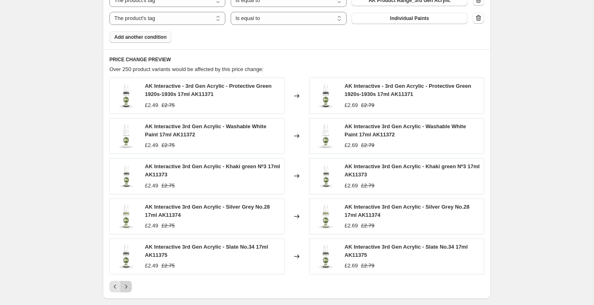
click at [126, 285] on icon "Next" at bounding box center [126, 287] width 8 height 8
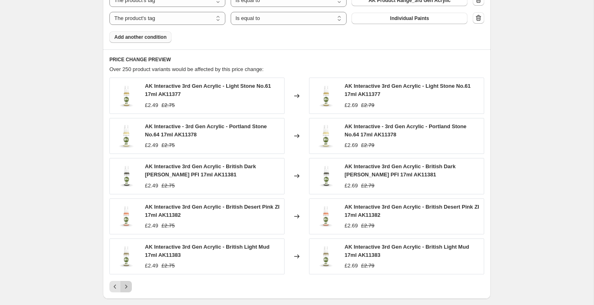
click at [126, 285] on icon "Next" at bounding box center [126, 287] width 8 height 8
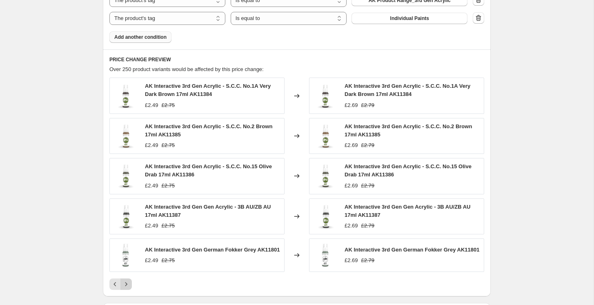
click at [126, 285] on icon "Next" at bounding box center [126, 284] width 8 height 8
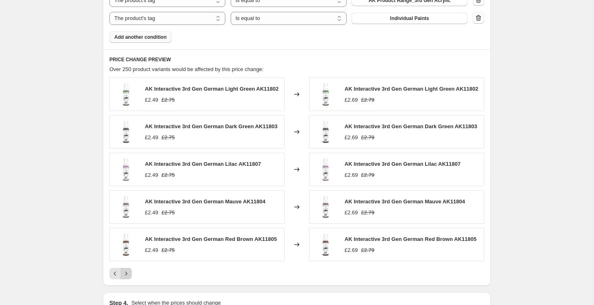
click at [126, 285] on div "PRICE CHANGE PREVIEW Over 250 product variants would be affected by this price …" at bounding box center [297, 167] width 388 height 236
click at [125, 278] on icon "Next" at bounding box center [126, 273] width 8 height 8
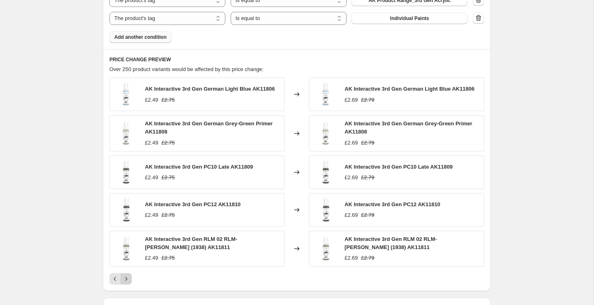
click at [125, 280] on icon "Next" at bounding box center [126, 279] width 8 height 8
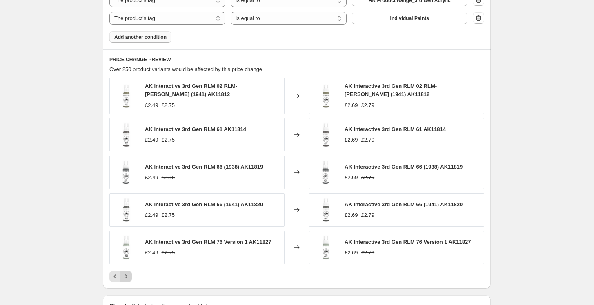
click at [125, 280] on icon "Next" at bounding box center [126, 276] width 8 height 8
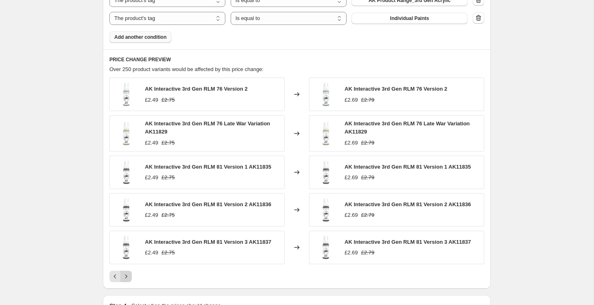
click at [125, 280] on icon "Next" at bounding box center [126, 276] width 8 height 8
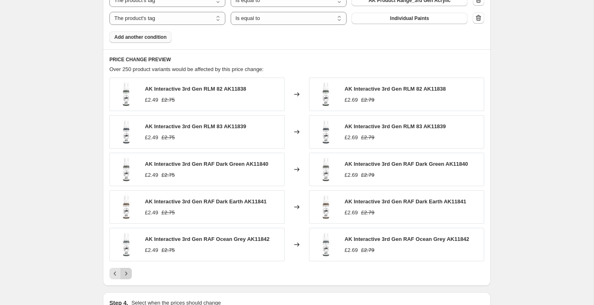
click at [125, 280] on div "PRICE CHANGE PREVIEW Over 250 product variants would be affected by this price …" at bounding box center [297, 167] width 388 height 236
click at [125, 273] on icon "Next" at bounding box center [126, 273] width 8 height 8
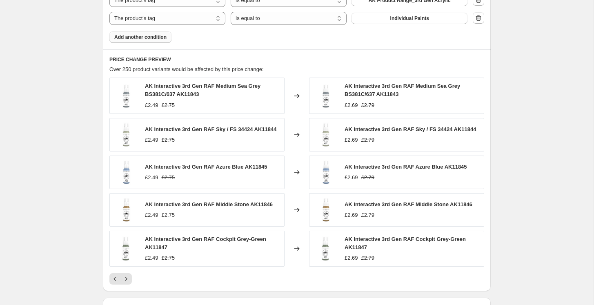
click at [126, 273] on div "AK Interactive 3rd Gen RAF Medium Sea Grey BS381C/637 AK11843 £2.49 £2.75 Chang…" at bounding box center [296, 181] width 375 height 207
click at [127, 282] on icon "Next" at bounding box center [126, 279] width 8 height 8
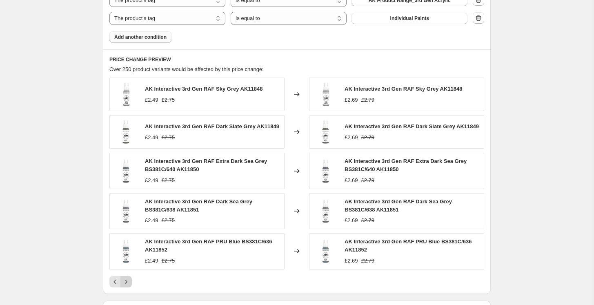
click at [127, 282] on icon "Next" at bounding box center [126, 282] width 8 height 8
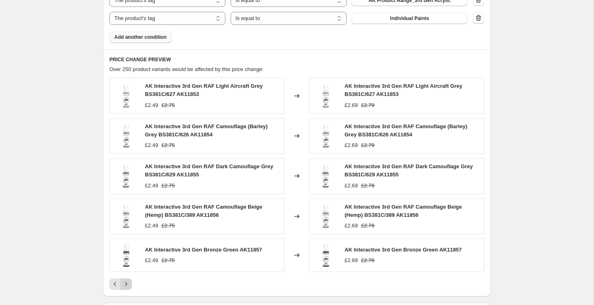
click at [127, 282] on icon "Next" at bounding box center [126, 284] width 8 height 8
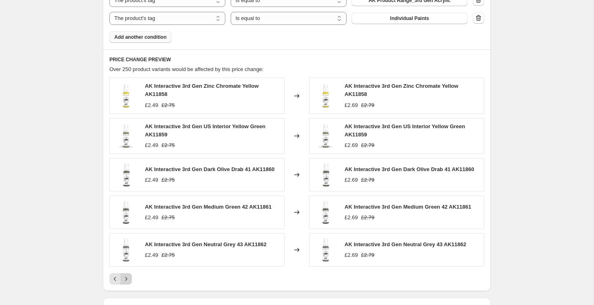
click at [127, 282] on icon "Next" at bounding box center [126, 279] width 8 height 8
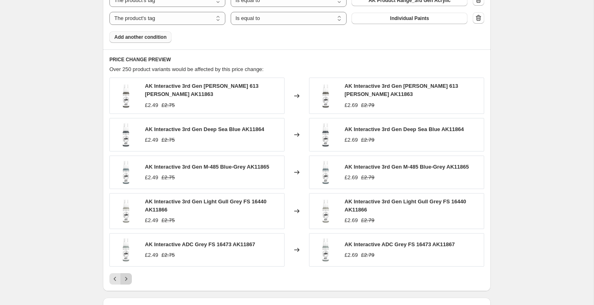
click at [127, 282] on icon "Next" at bounding box center [126, 279] width 8 height 8
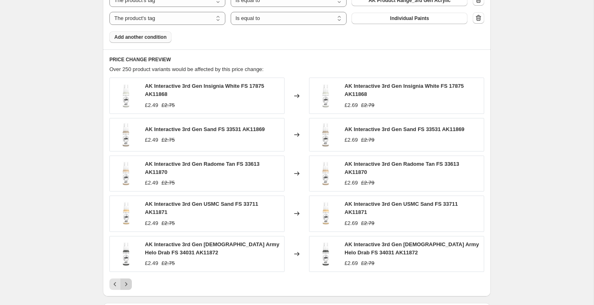
click at [127, 282] on icon "Next" at bounding box center [126, 284] width 8 height 8
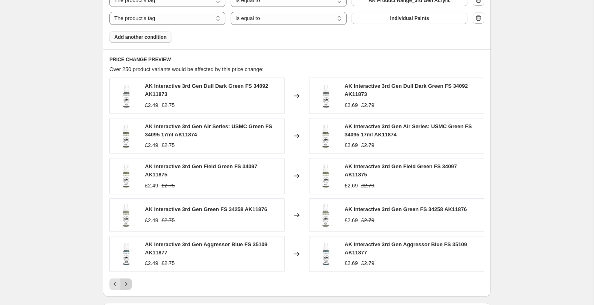
click at [127, 282] on icon "Next" at bounding box center [126, 284] width 8 height 8
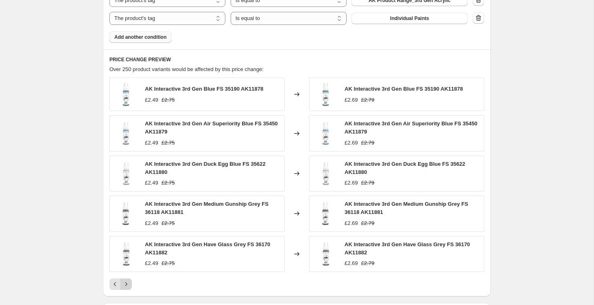
click at [127, 282] on icon "Next" at bounding box center [126, 284] width 8 height 8
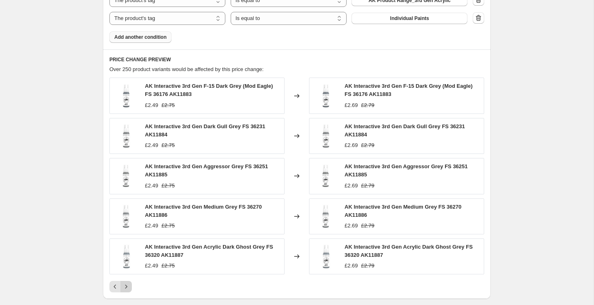
click at [127, 282] on button "Next" at bounding box center [125, 286] width 11 height 11
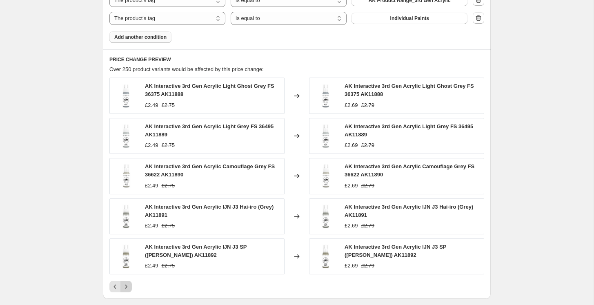
click at [127, 282] on button "Next" at bounding box center [125, 286] width 11 height 11
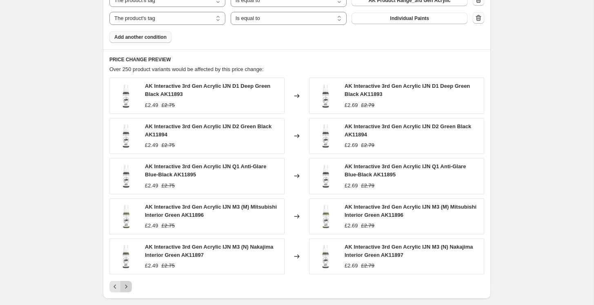
click at [127, 282] on button "Next" at bounding box center [125, 286] width 11 height 11
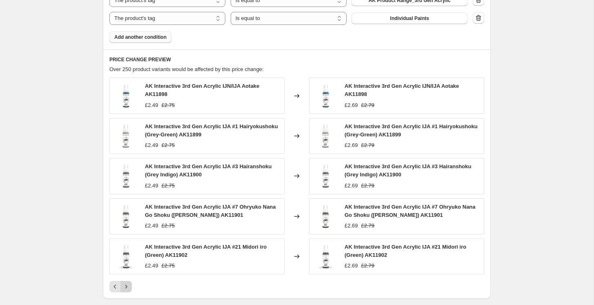
click at [127, 282] on button "Next" at bounding box center [125, 286] width 11 height 11
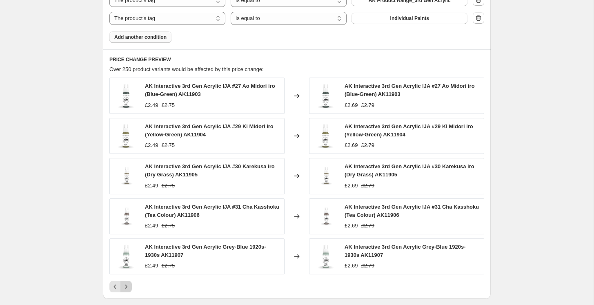
click at [127, 282] on button "Next" at bounding box center [125, 286] width 11 height 11
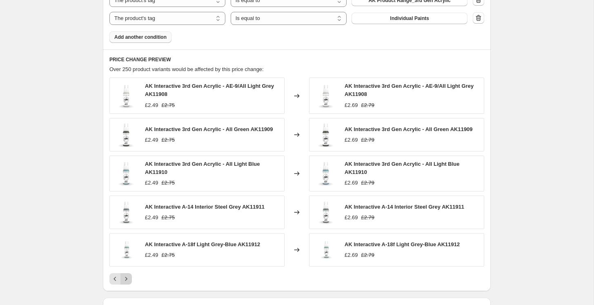
click at [127, 282] on icon "Next" at bounding box center [126, 279] width 8 height 8
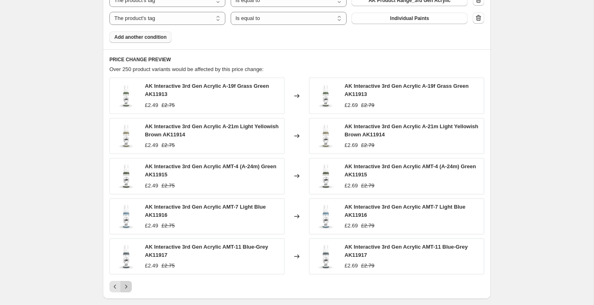
click at [127, 282] on button "Next" at bounding box center [125, 286] width 11 height 11
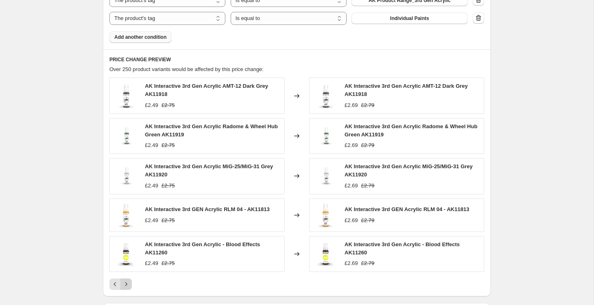
click at [127, 282] on icon "Next" at bounding box center [126, 284] width 8 height 8
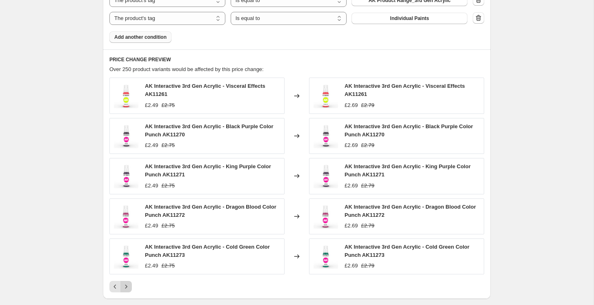
click at [127, 282] on button "Next" at bounding box center [125, 286] width 11 height 11
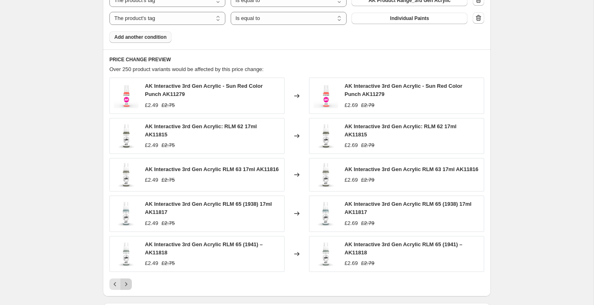
click at [127, 282] on button "Next" at bounding box center [125, 283] width 11 height 11
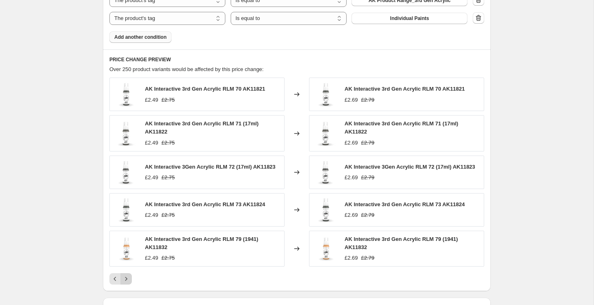
click at [127, 282] on icon "Next" at bounding box center [126, 279] width 8 height 8
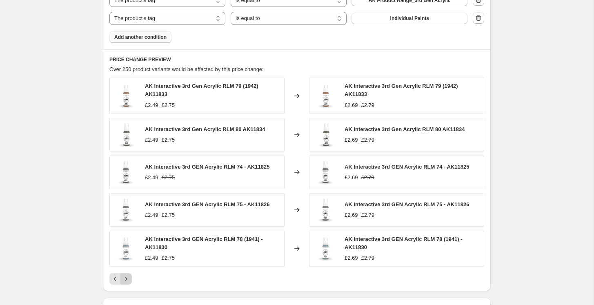
click at [127, 282] on icon "Next" at bounding box center [126, 279] width 8 height 8
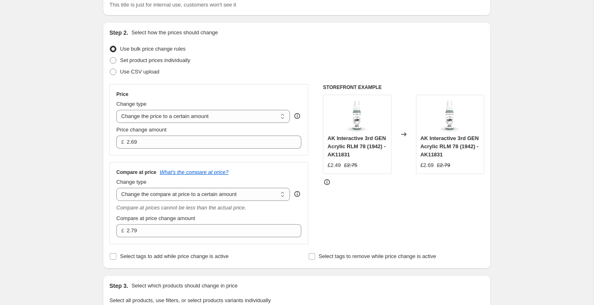
scroll to position [45, 0]
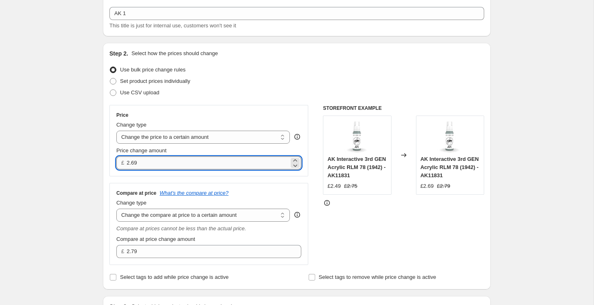
click at [139, 163] on input "2.69" at bounding box center [208, 162] width 162 height 13
type input "2.59"
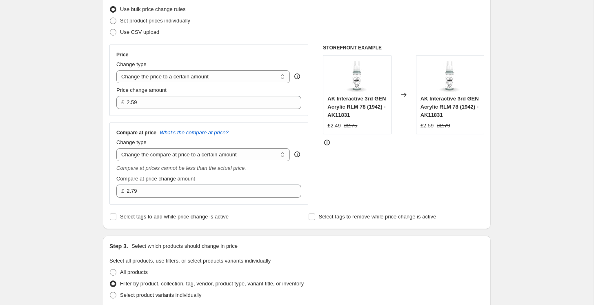
scroll to position [111, 0]
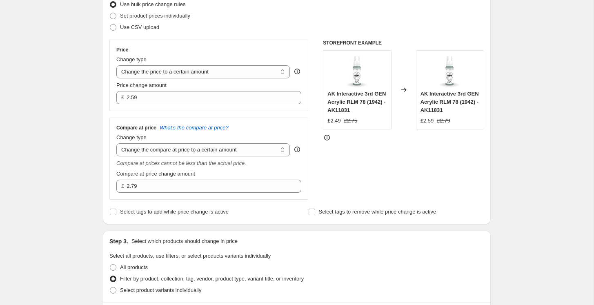
click at [54, 51] on div "Create new price [MEDICAL_DATA]. This page is ready Create new price [MEDICAL_D…" at bounding box center [297, 258] width 594 height 739
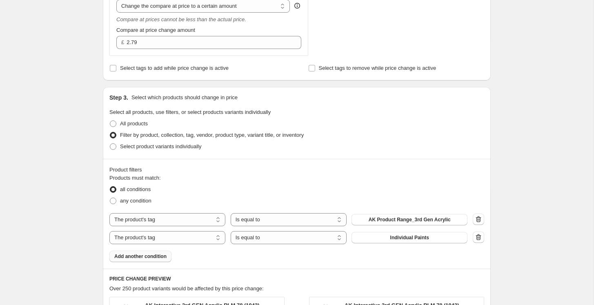
scroll to position [434, 0]
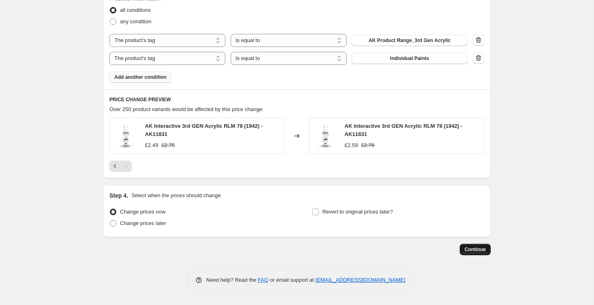
click at [469, 250] on span "Continue" at bounding box center [475, 249] width 21 height 7
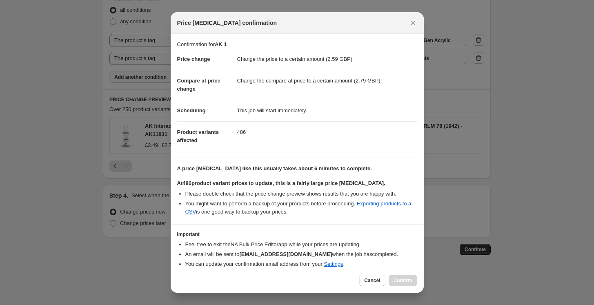
scroll to position [33, 0]
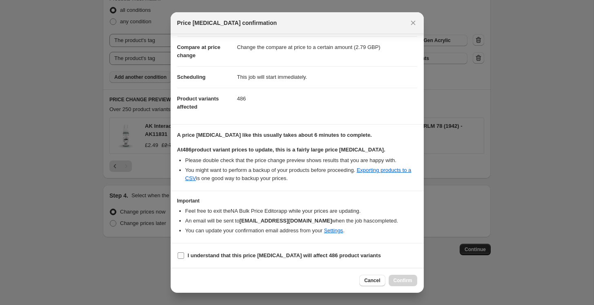
click at [181, 258] on input "I understand that this price [MEDICAL_DATA] will affect 486 product variants" at bounding box center [181, 255] width 7 height 7
checkbox input "true"
click at [402, 278] on span "Confirm" at bounding box center [403, 280] width 19 height 7
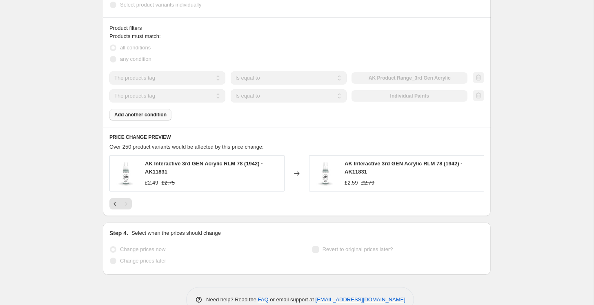
scroll to position [455, 0]
select select "to"
select select "tag"
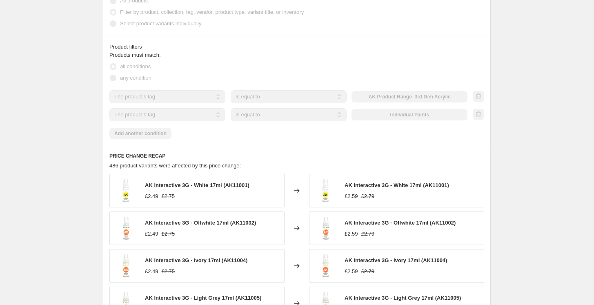
scroll to position [0, 0]
